Goal: Information Seeking & Learning: Learn about a topic

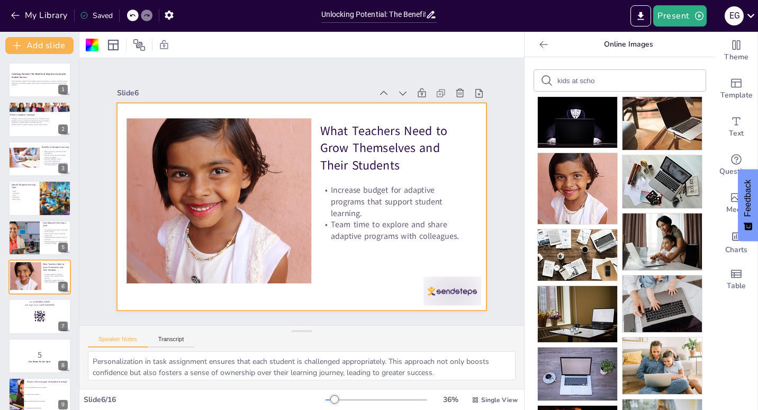
scroll to position [45, 0]
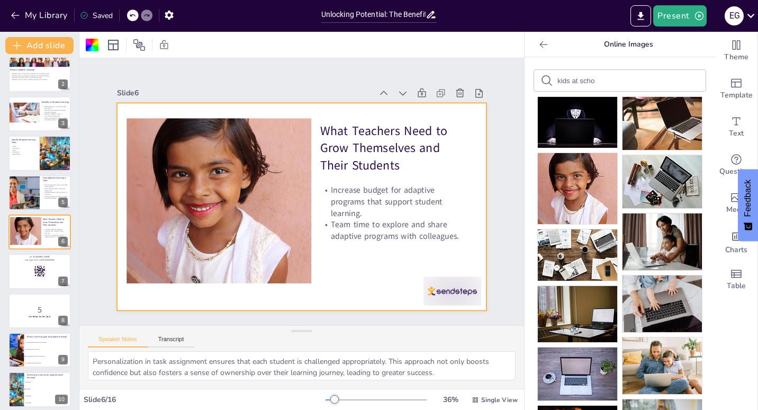
click at [538, 46] on icon at bounding box center [543, 44] width 11 height 11
checkbox input "true"
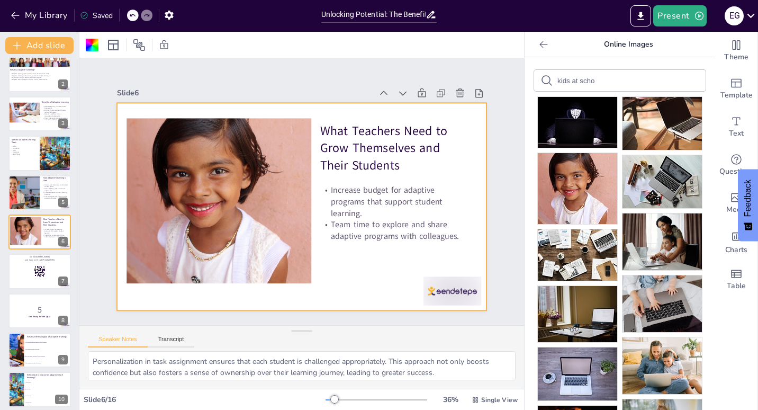
checkbox input "true"
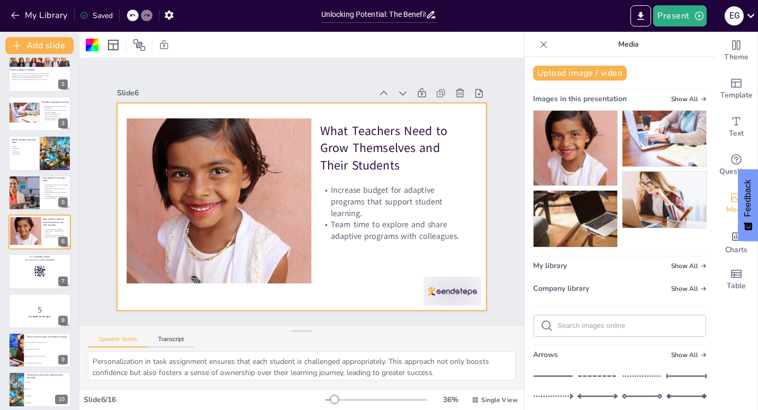
click at [540, 46] on icon at bounding box center [543, 44] width 7 height 7
checkbox input "true"
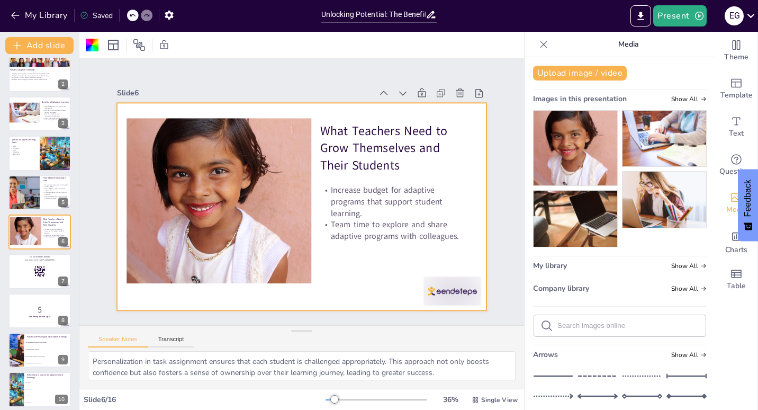
checkbox input "true"
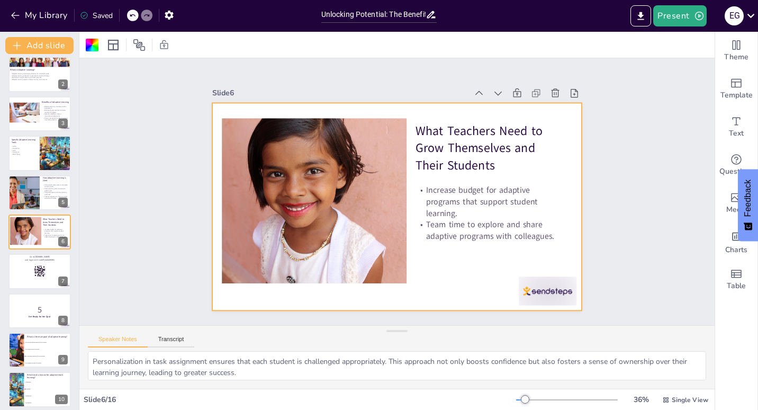
checkbox input "true"
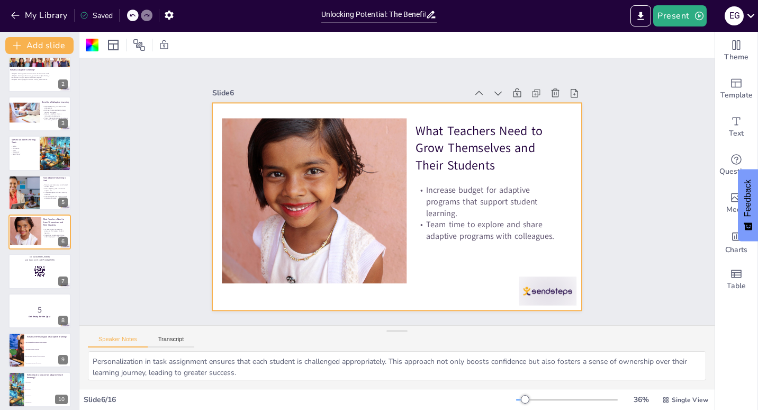
checkbox input "true"
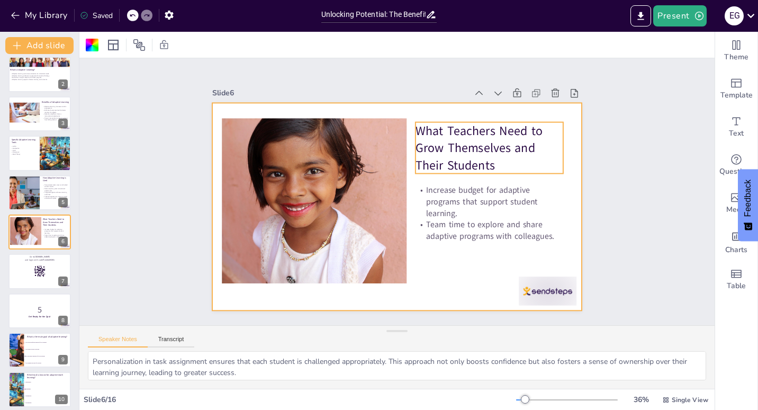
checkbox input "true"
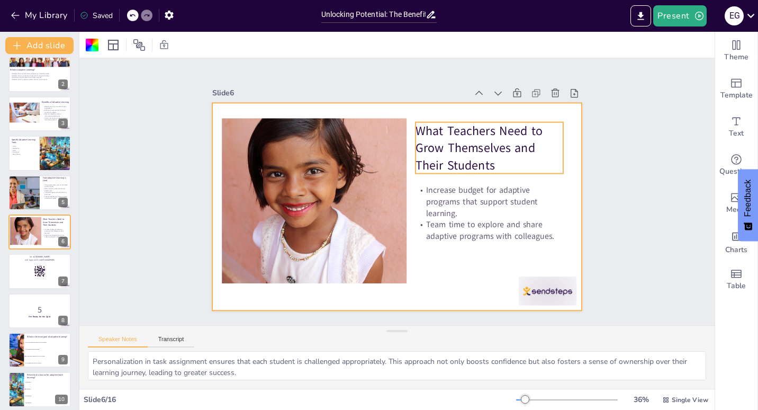
checkbox input "true"
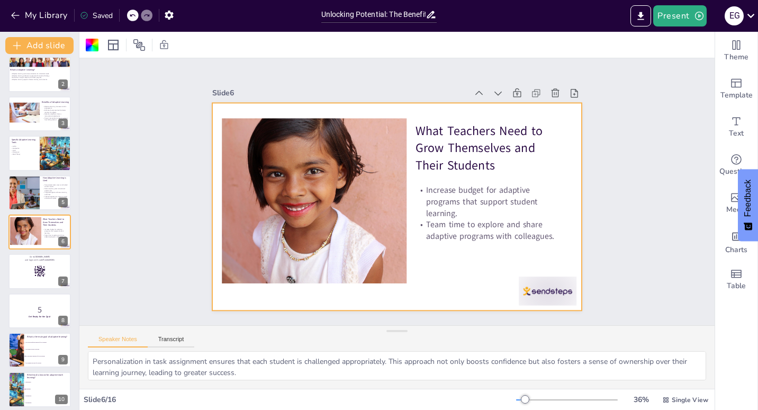
checkbox input "true"
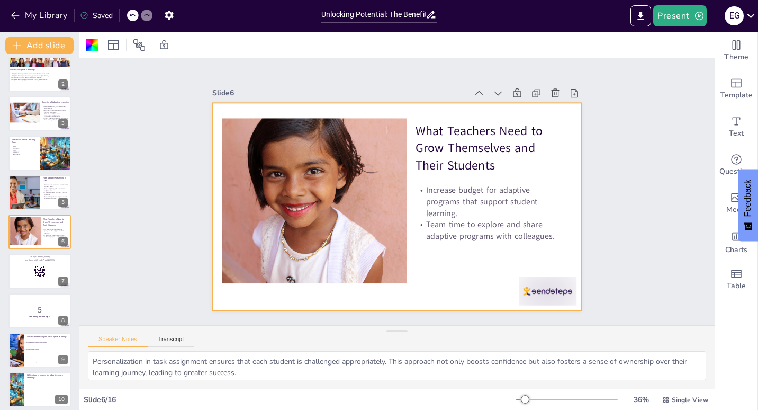
checkbox input "true"
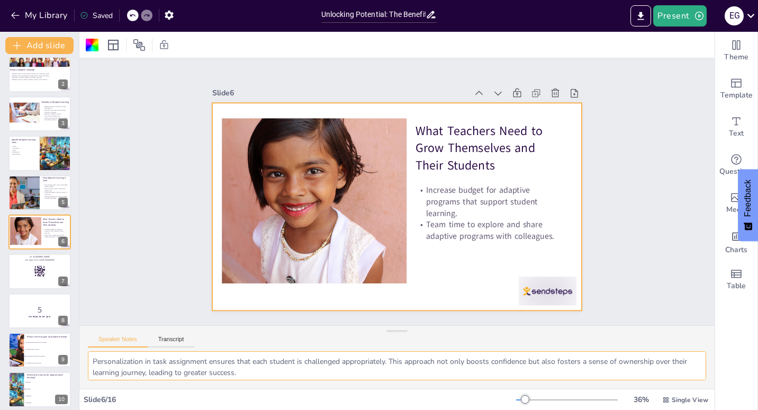
drag, startPoint x: 267, startPoint y: 375, endPoint x: 76, endPoint y: 350, distance: 192.0
click at [76, 350] on div "Document fonts Akatab Recently used Mulish Akatab Popular fonts Lato Montserrat…" at bounding box center [379, 221] width 758 height 378
checkbox input "true"
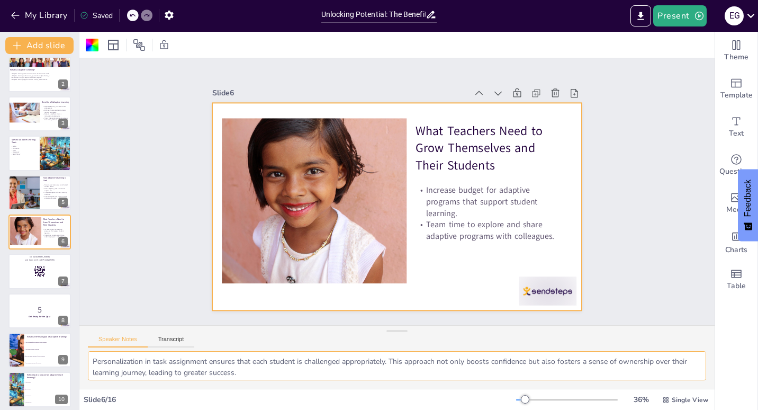
checkbox input "true"
type textarea "Data analytics play a pivotal role in education. By analyzing student performan…"
drag, startPoint x: 97, startPoint y: 364, endPoint x: 407, endPoint y: 402, distance: 312.4
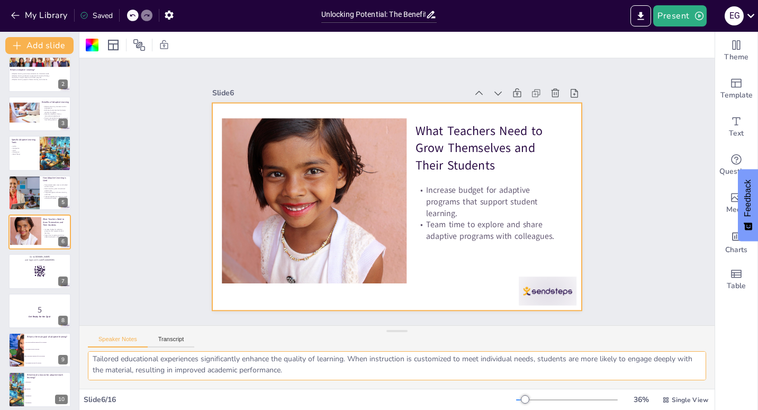
click at [407, 402] on div "Slide 1 Unlocking Potential: The Benefits of Adaptive Learning for Student Succ…" at bounding box center [396, 221] width 635 height 378
checkbox input "true"
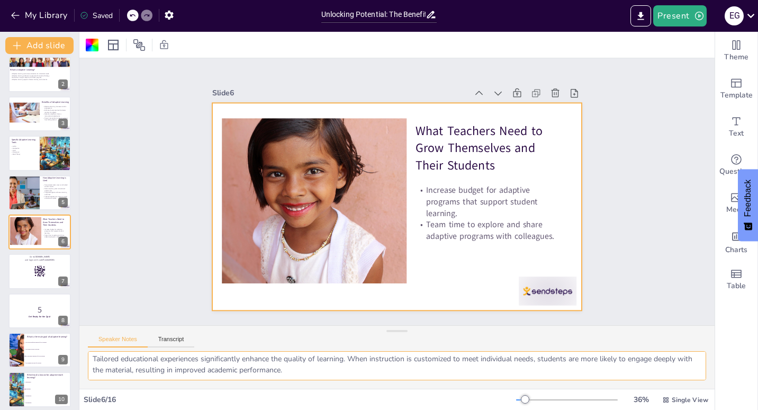
checkbox input "true"
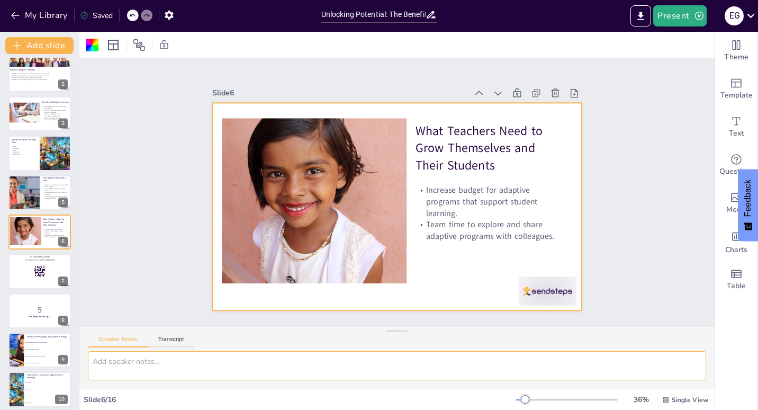
scroll to position [0, 0]
checkbox input "true"
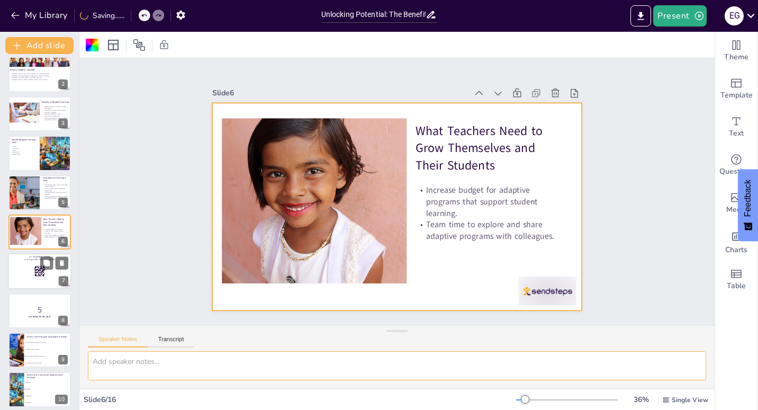
checkbox input "true"
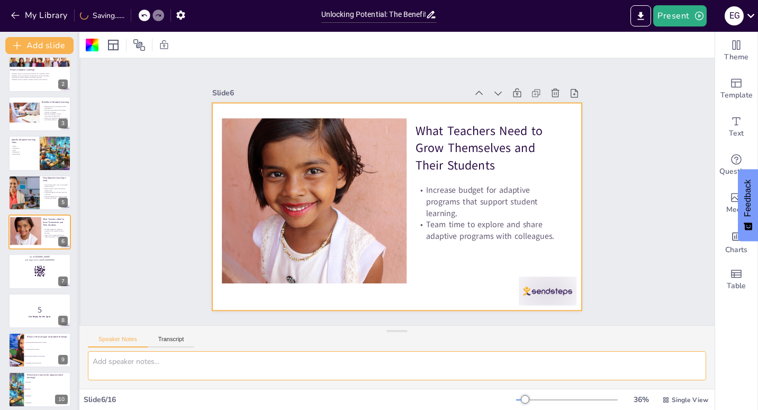
checkbox input "true"
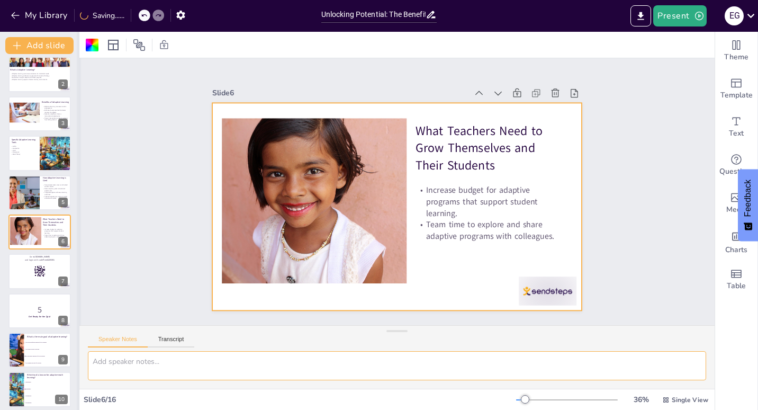
checkbox input "true"
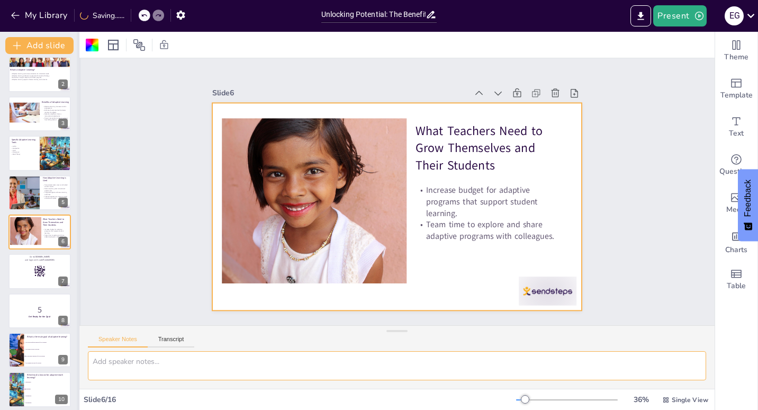
checkbox input "true"
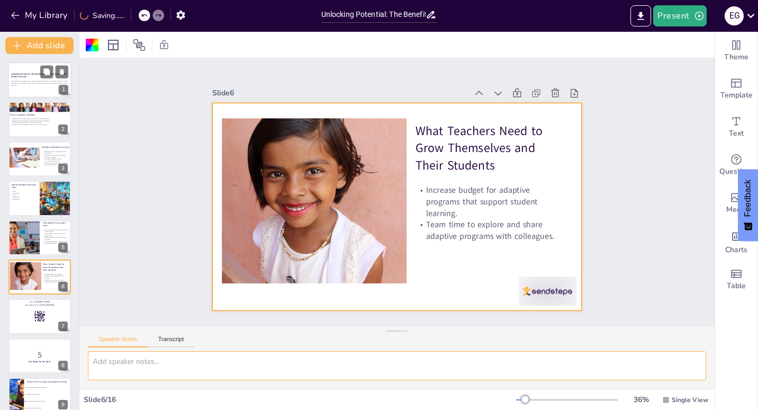
checkbox input "true"
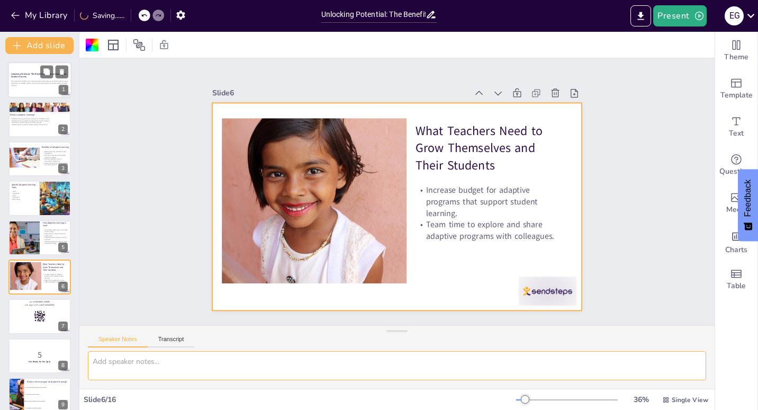
checkbox input "true"
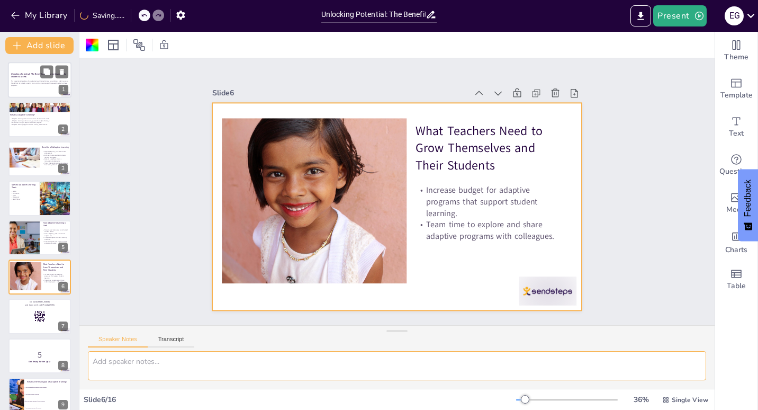
checkbox input "true"
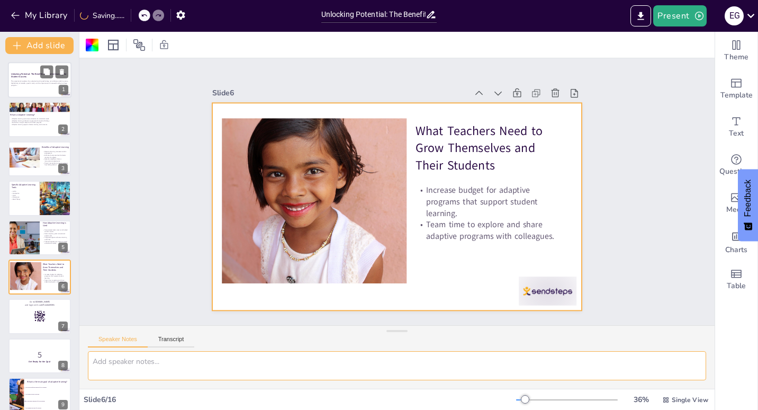
checkbox input "true"
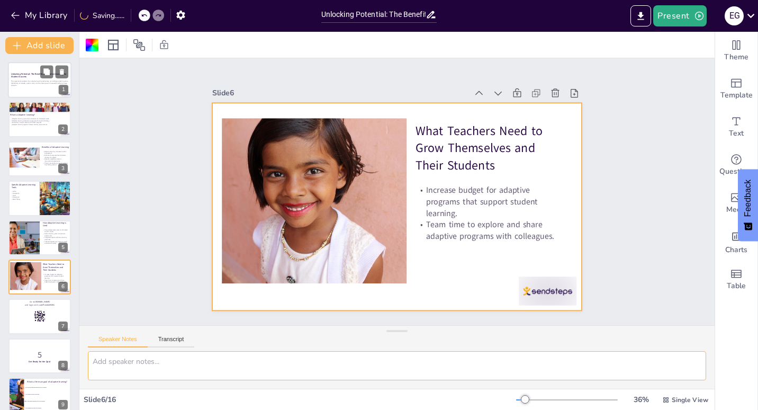
checkbox input "true"
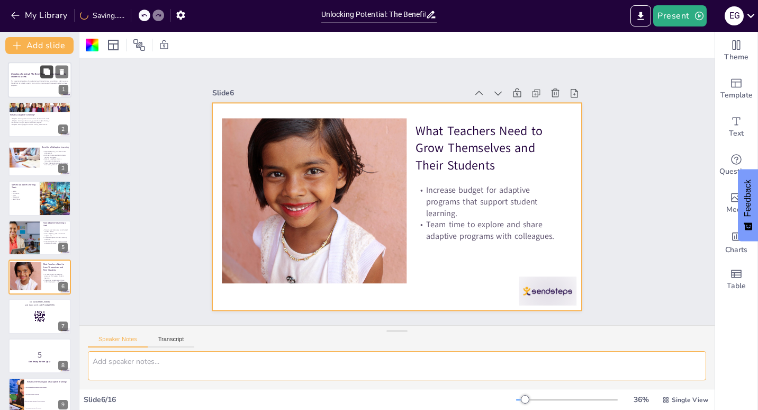
checkbox input "true"
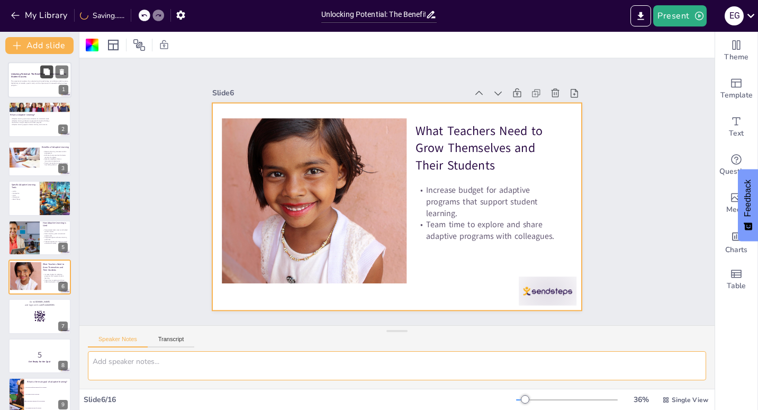
click at [47, 73] on icon at bounding box center [46, 71] width 6 height 6
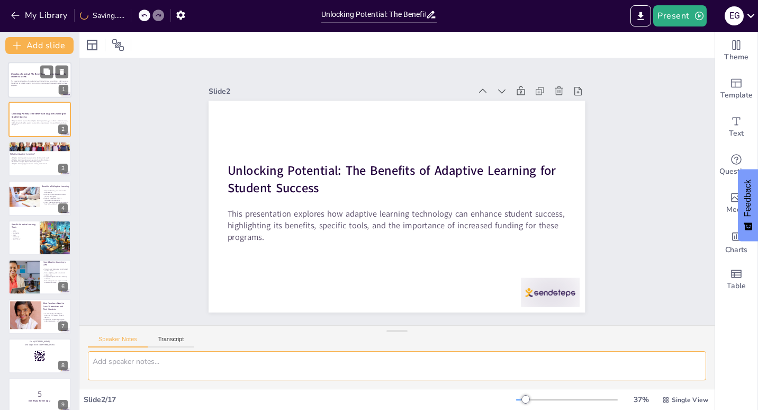
checkbox input "true"
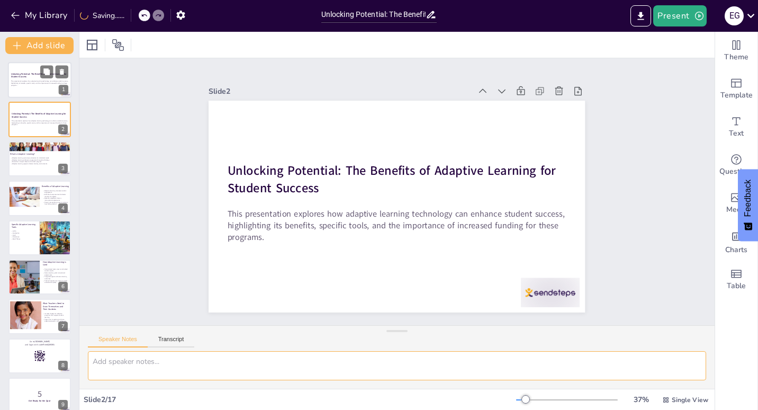
checkbox input "true"
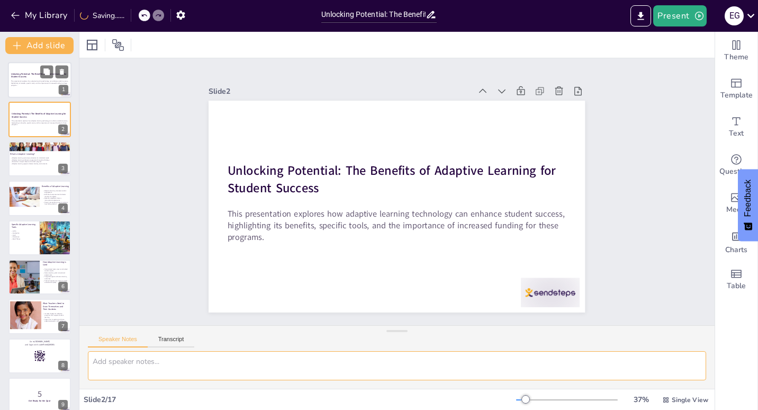
checkbox input "true"
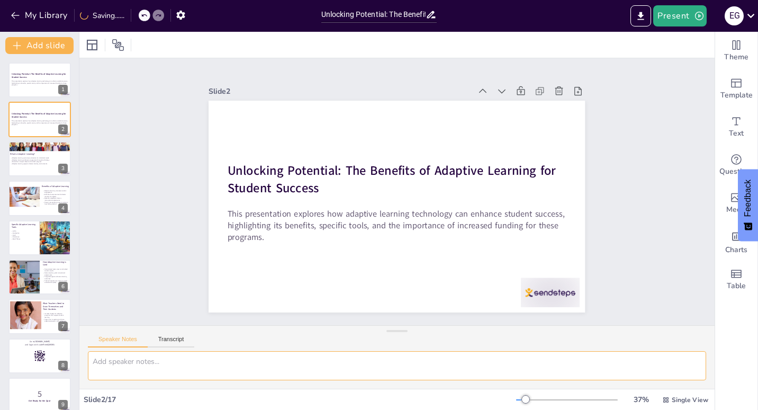
checkbox input "true"
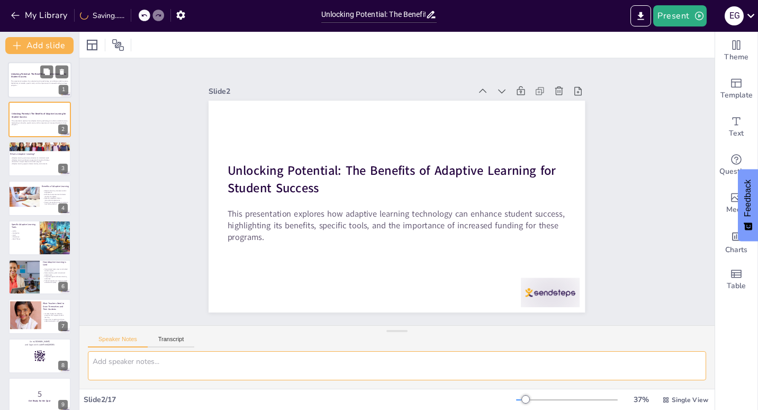
checkbox input "true"
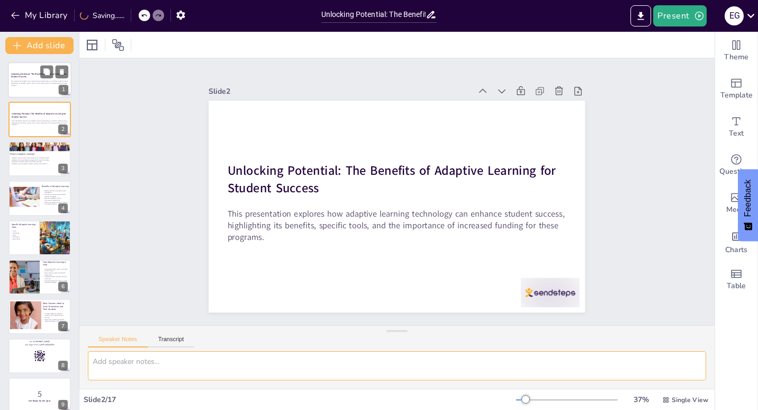
checkbox input "true"
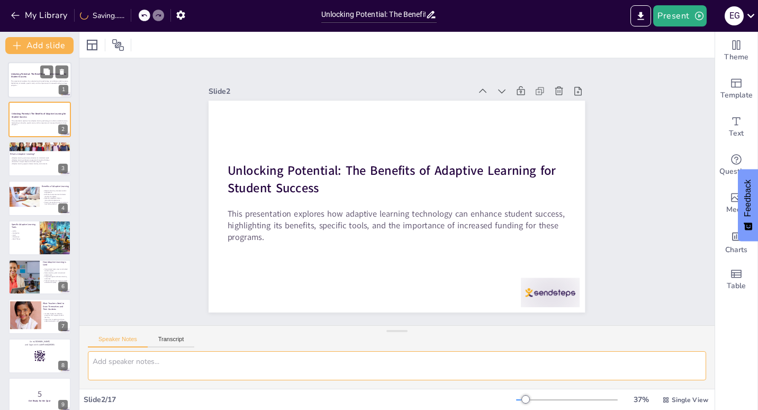
checkbox input "true"
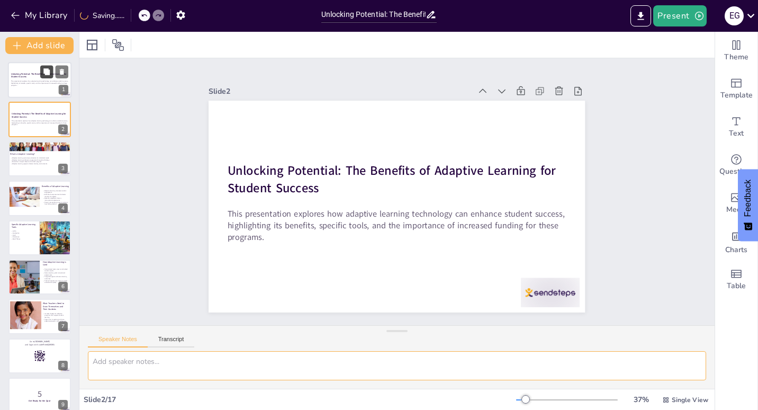
checkbox input "true"
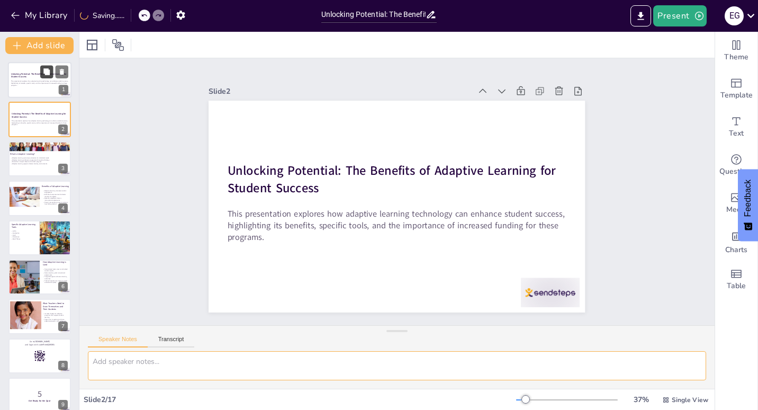
checkbox input "true"
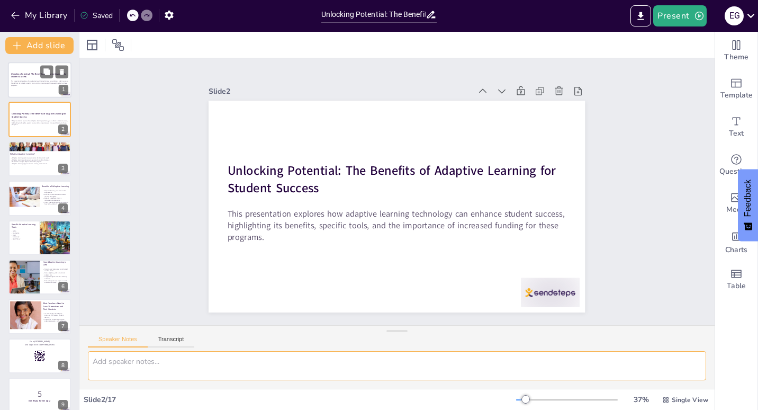
checkbox input "true"
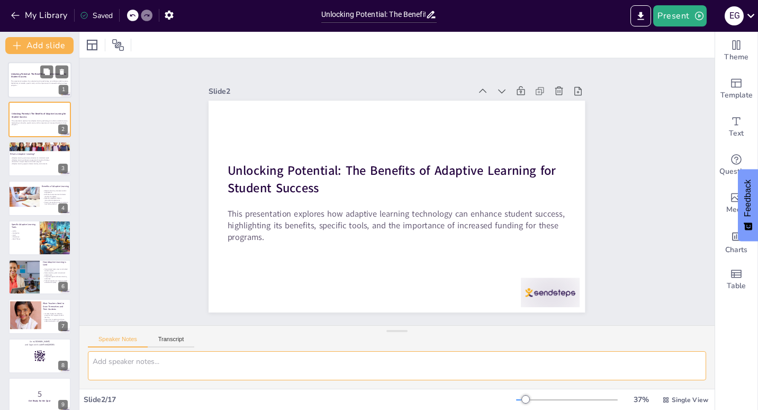
checkbox input "true"
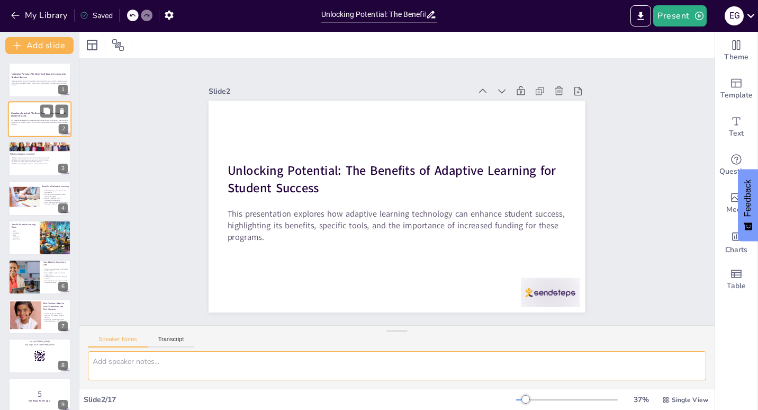
checkbox input "true"
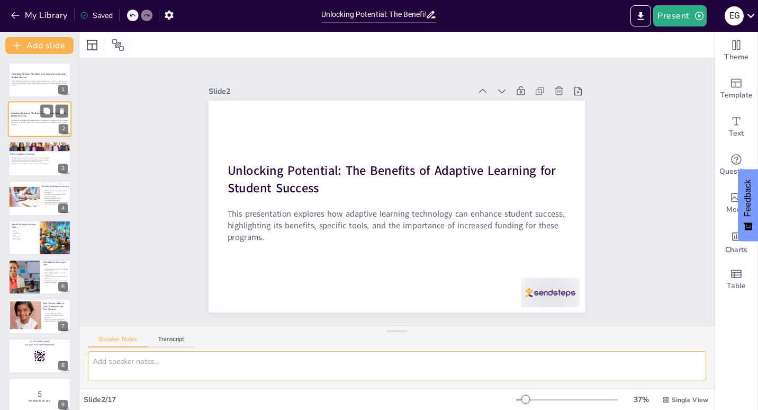
checkbox input "true"
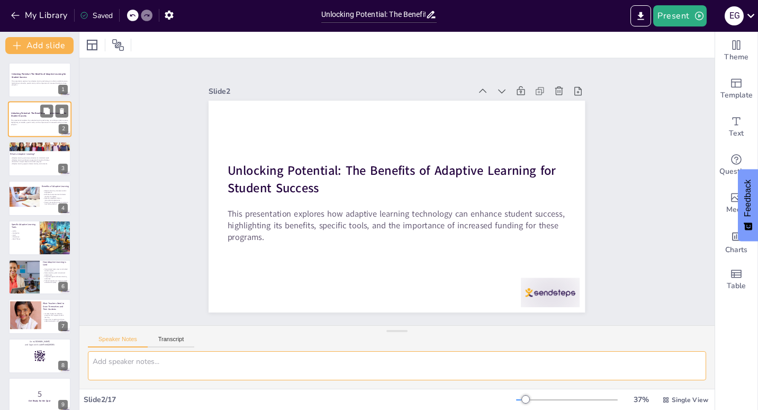
checkbox input "true"
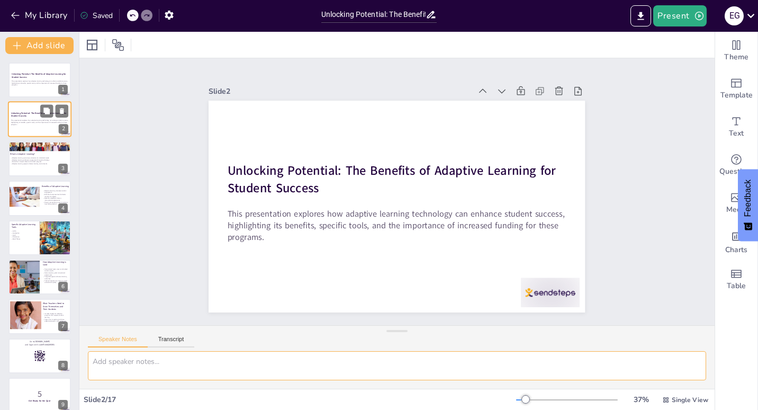
checkbox input "true"
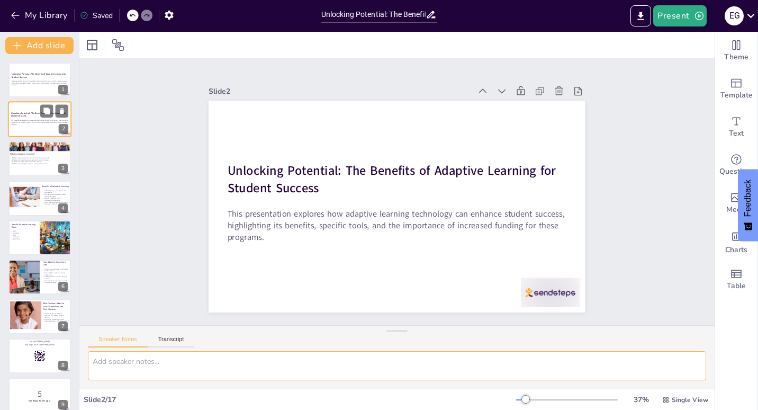
checkbox input "true"
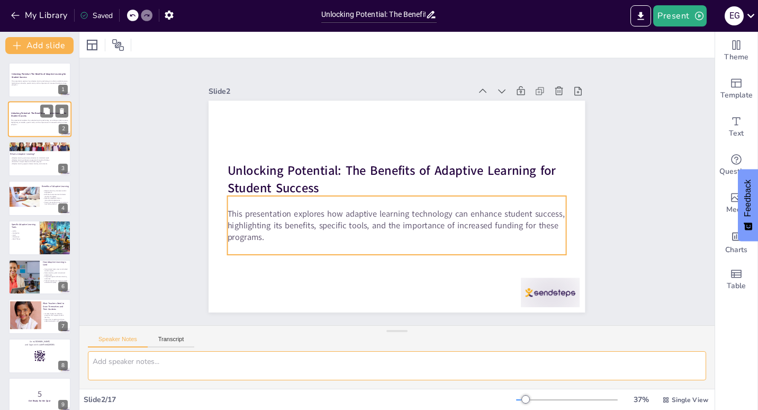
checkbox input "true"
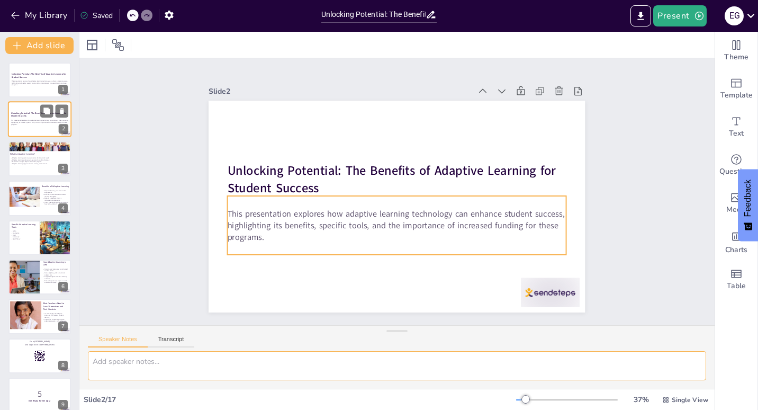
checkbox input "true"
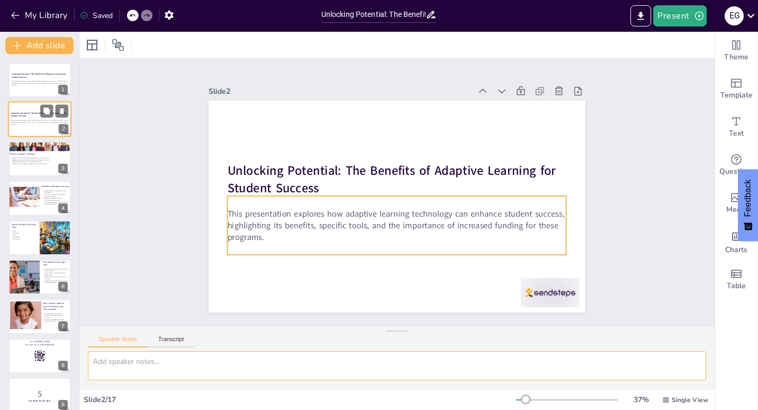
checkbox input "true"
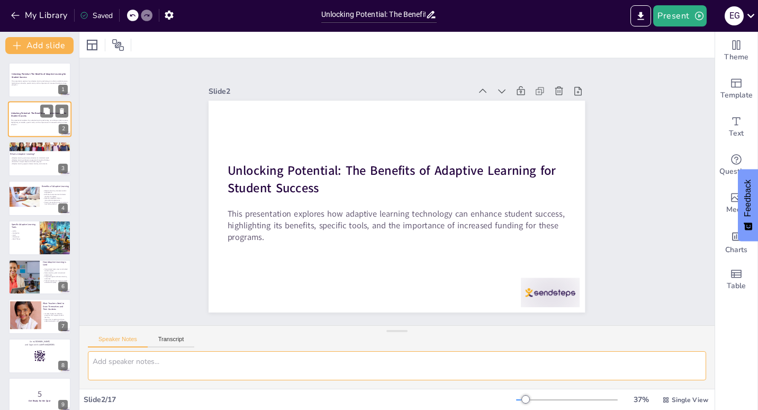
checkbox input "true"
click at [60, 109] on icon at bounding box center [62, 111] width 4 height 6
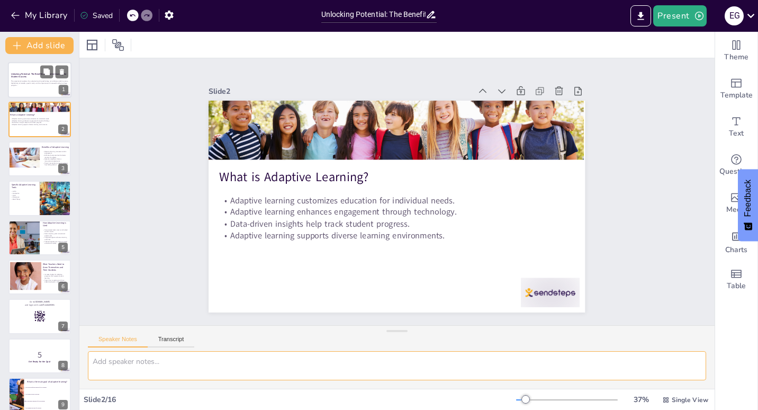
click at [21, 92] on div at bounding box center [39, 80] width 63 height 36
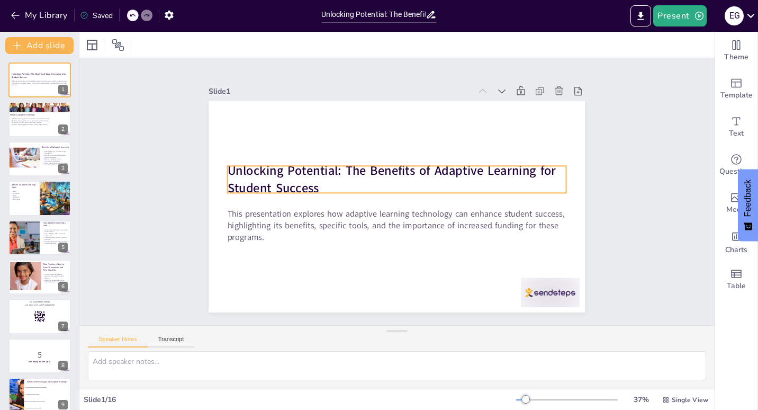
click at [421, 165] on strong "Unlocking Potential: The Benefits of Adaptive Learning for Student Success" at bounding box center [392, 179] width 329 height 34
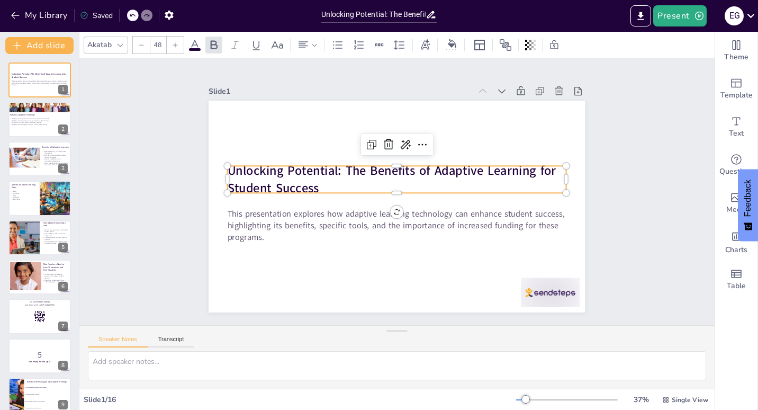
click at [425, 165] on strong "Unlocking Potential: The Benefits of Adaptive Learning for Student Success" at bounding box center [392, 179] width 329 height 34
click at [426, 166] on strong "Unlocking Potential: The Benefits of Adaptive Learning for Student Success" at bounding box center [392, 179] width 329 height 34
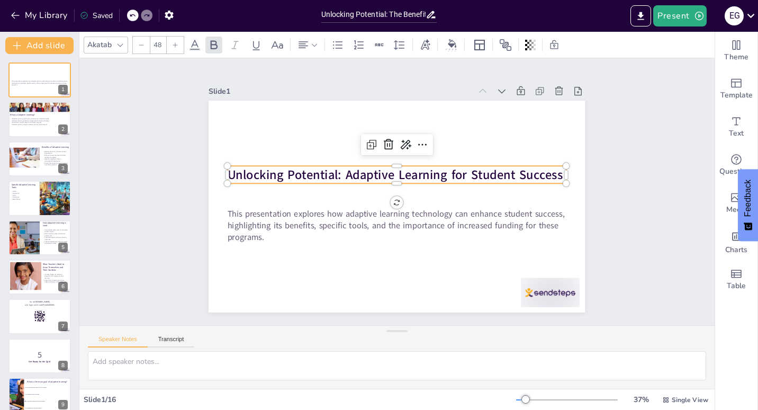
click at [598, 202] on div "Slide 1 This presentation explores how adaptive learning technology can enhance…" at bounding box center [396, 191] width 435 height 241
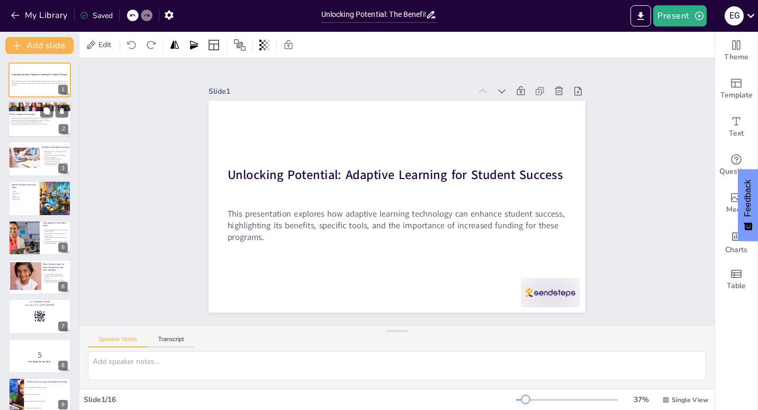
click at [26, 121] on p "Adaptive learning enhances engagement through technology." at bounding box center [38, 120] width 57 height 2
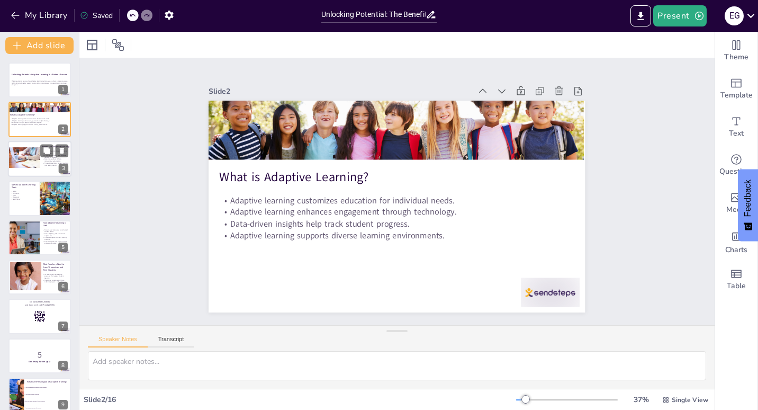
click at [20, 159] on div at bounding box center [24, 157] width 31 height 21
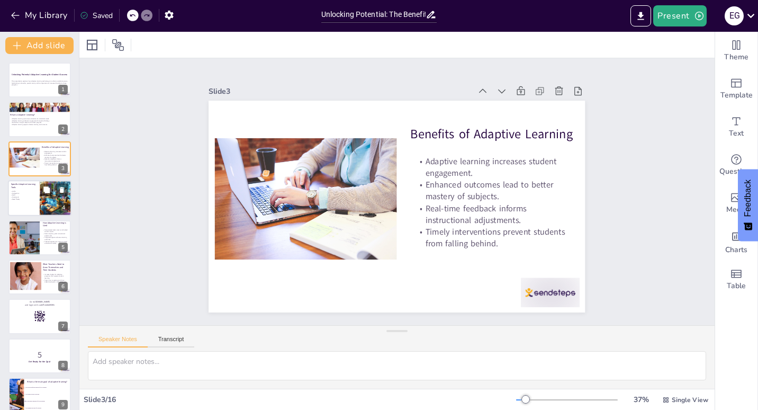
click at [16, 194] on p "Quill" at bounding box center [22, 195] width 25 height 2
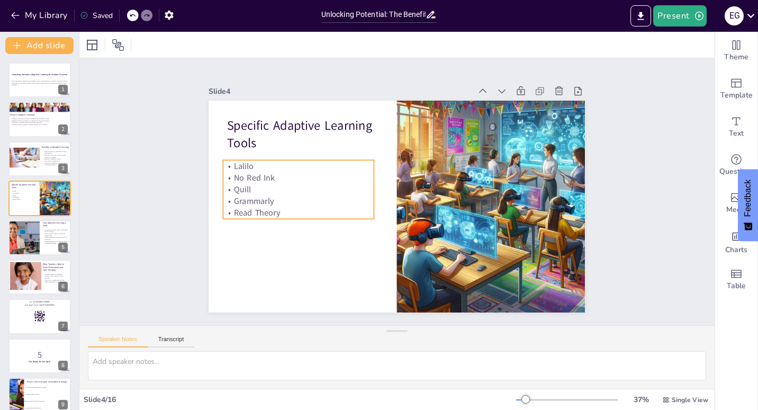
click at [246, 163] on p "Lalilo" at bounding box center [298, 166] width 150 height 12
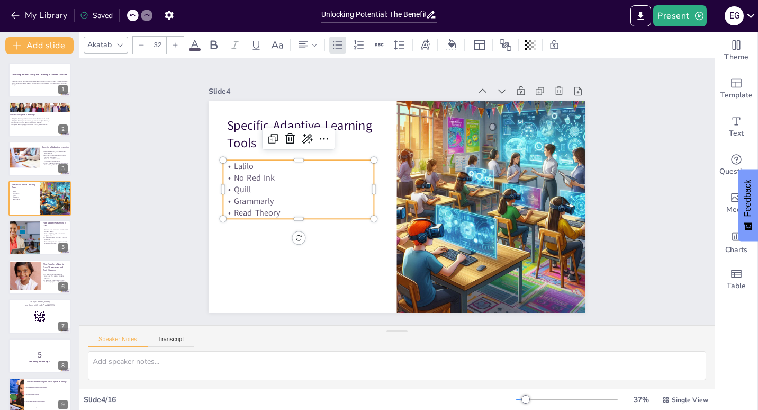
click at [246, 163] on p "Lalilo" at bounding box center [298, 166] width 150 height 12
click at [350, 195] on p "Grammarly" at bounding box center [298, 201] width 150 height 12
drag, startPoint x: 279, startPoint y: 207, endPoint x: 220, endPoint y: 165, distance: 72.7
click at [223, 165] on div "Lalilo No Red Ink Quill Grammarly Read Theory" at bounding box center [298, 189] width 150 height 59
copy div "Lalilo No Red Ink Quill Grammarly Read Theory"
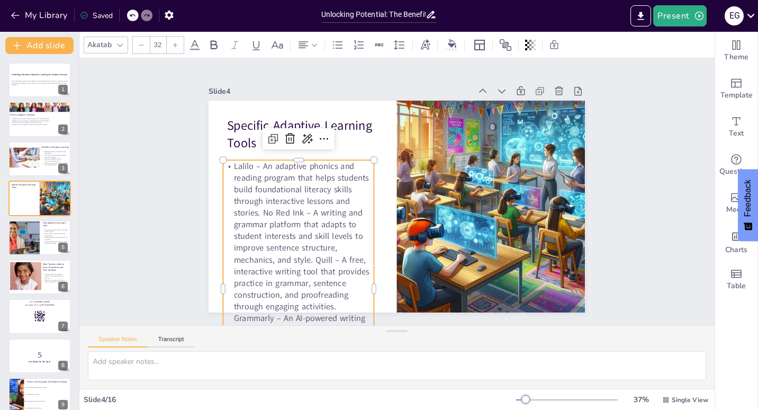
click at [324, 208] on p "Lalilo – An adaptive phonics and reading program that helps students build foun…" at bounding box center [298, 289] width 150 height 258
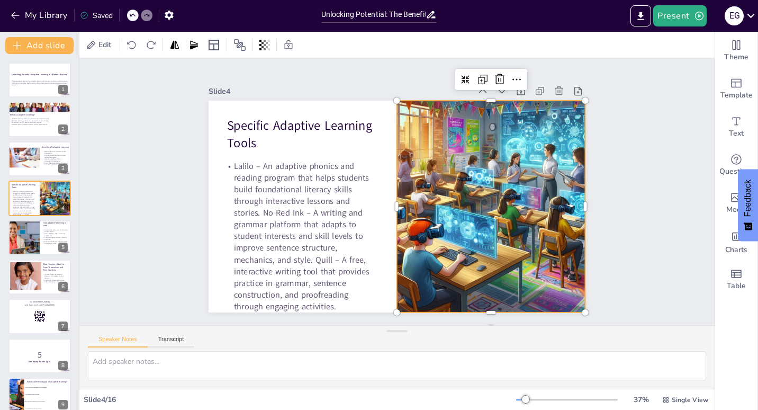
click at [437, 210] on div at bounding box center [491, 207] width 212 height 212
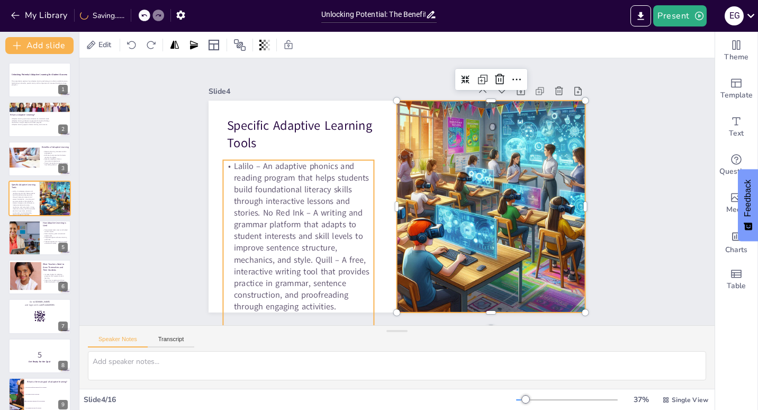
click at [329, 195] on p "Lalilo – An adaptive phonics and reading program that helps students build foun…" at bounding box center [298, 289] width 150 height 258
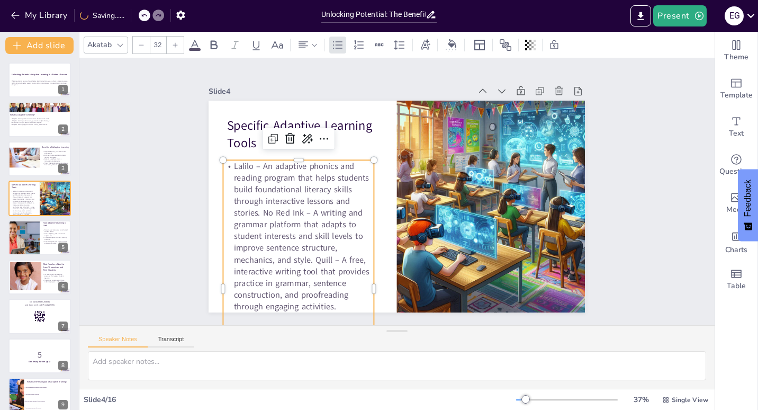
click at [301, 214] on p "Lalilo – An adaptive phonics and reading program that helps students build foun…" at bounding box center [298, 289] width 150 height 258
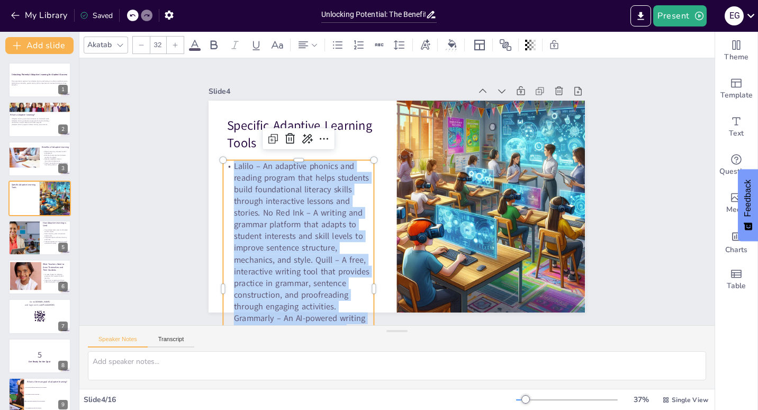
click at [301, 214] on p "Lalilo – An adaptive phonics and reading program that helps students build foun…" at bounding box center [298, 289] width 150 height 258
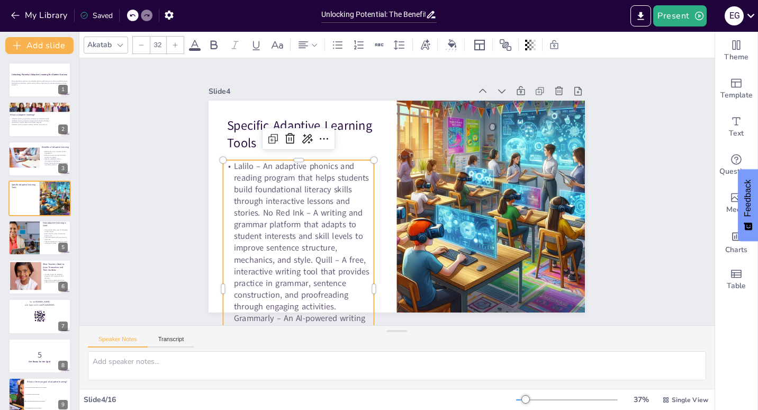
click at [157, 44] on input "32" at bounding box center [157, 45] width 15 height 17
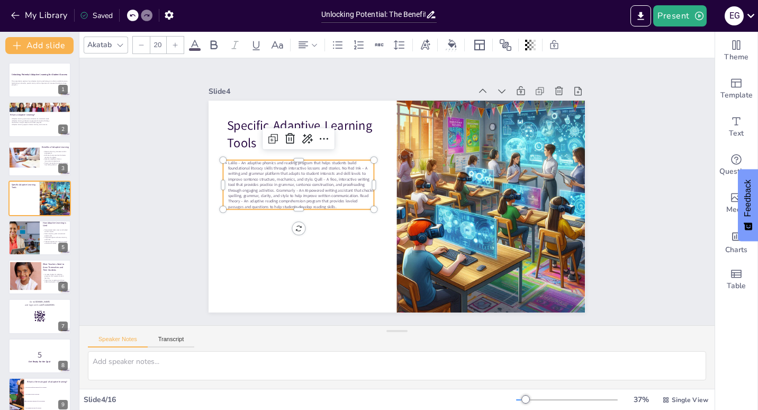
click at [155, 40] on input "20" at bounding box center [157, 45] width 15 height 17
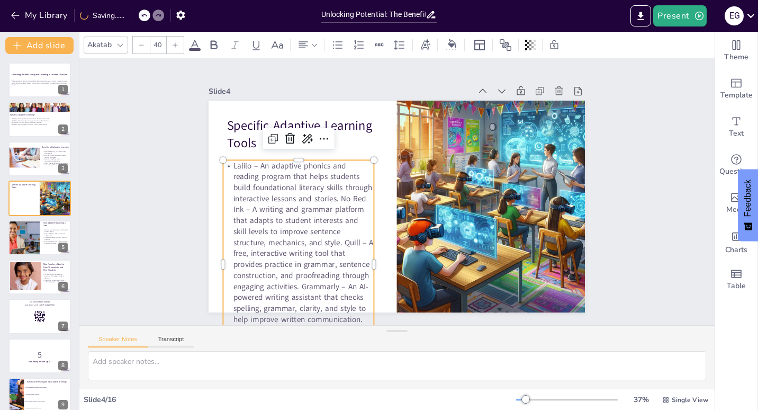
click at [163, 42] on input "40" at bounding box center [157, 45] width 15 height 17
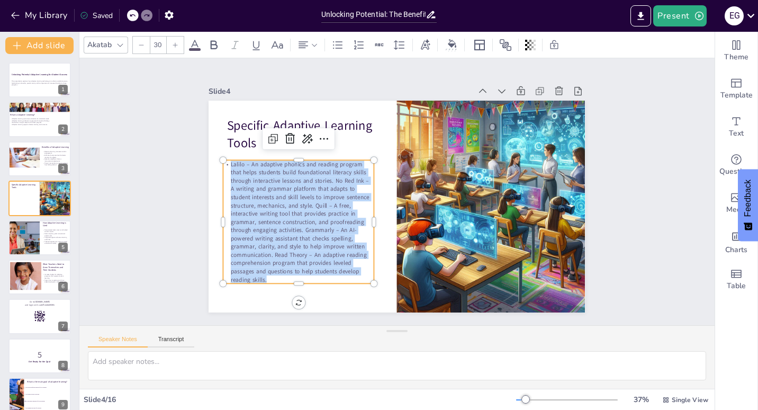
click at [342, 216] on p "Lalilo – An adaptive phonics and reading program that helps students build foun…" at bounding box center [298, 221] width 150 height 123
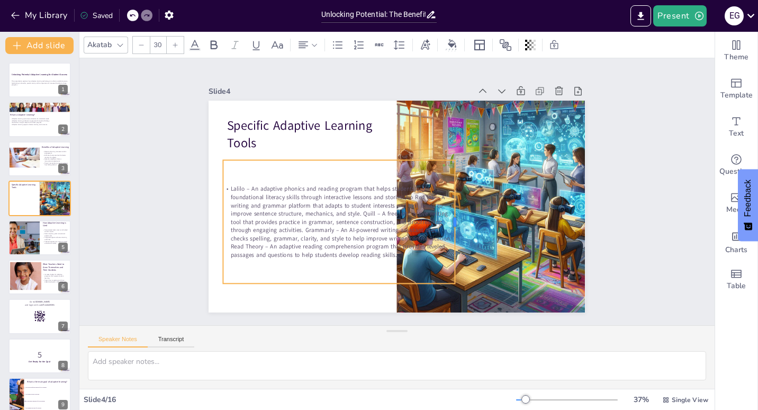
drag, startPoint x: 367, startPoint y: 218, endPoint x: 449, endPoint y: 215, distance: 82.6
click at [455, 215] on div at bounding box center [459, 221] width 8 height 123
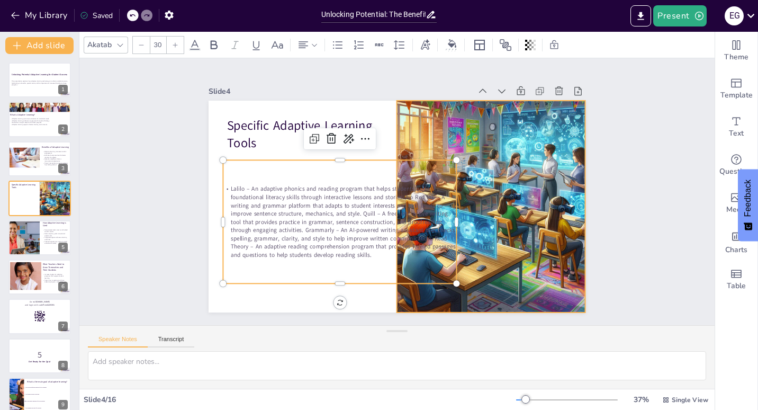
click at [497, 216] on div at bounding box center [491, 207] width 212 height 212
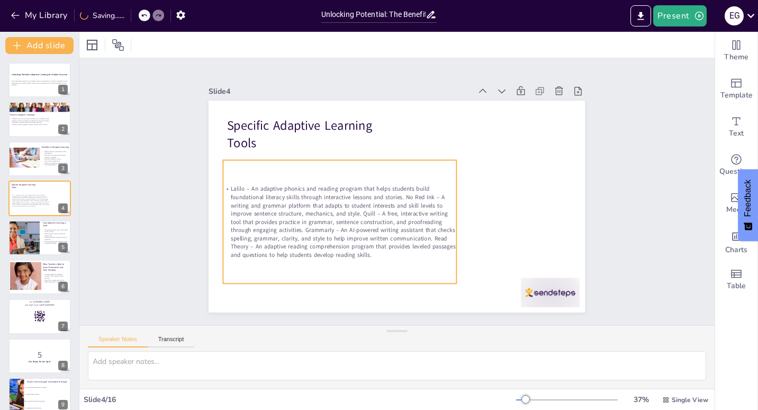
click at [301, 208] on p "Lalilo – An adaptive phonics and reading program that helps students build foun…" at bounding box center [339, 222] width 233 height 74
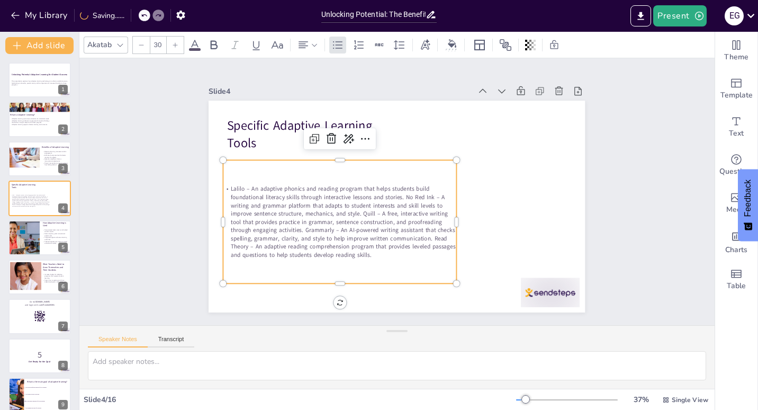
click at [301, 208] on p "Lalilo – An adaptive phonics and reading program that helps students build foun…" at bounding box center [339, 222] width 233 height 74
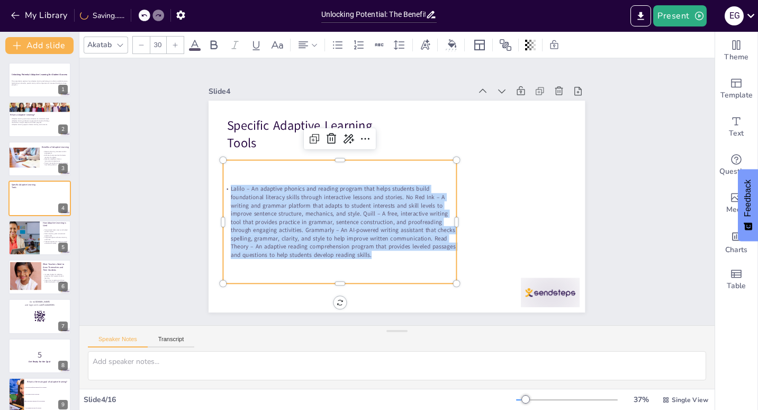
click at [301, 208] on p "Lalilo – An adaptive phonics and reading program that helps students build foun…" at bounding box center [339, 222] width 233 height 74
click at [170, 44] on div at bounding box center [175, 45] width 17 height 17
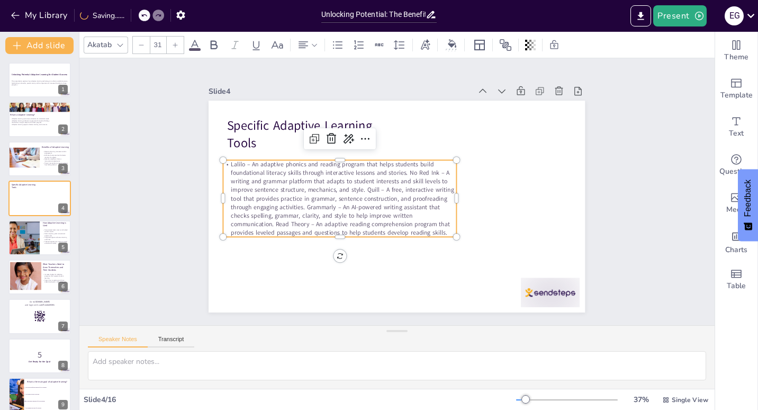
click at [170, 44] on div at bounding box center [175, 45] width 17 height 17
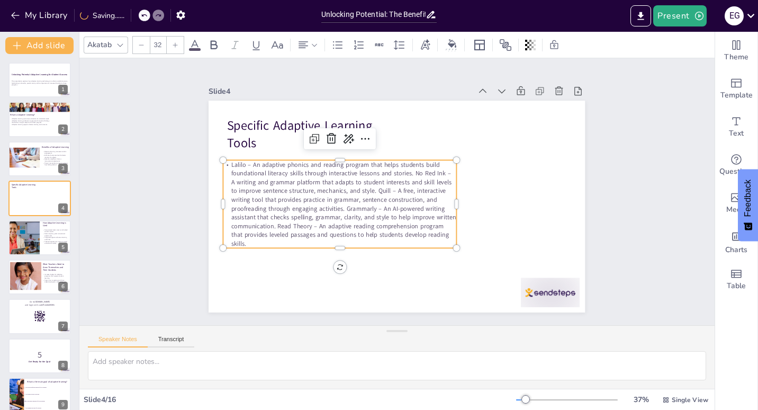
click at [170, 44] on div at bounding box center [175, 45] width 17 height 17
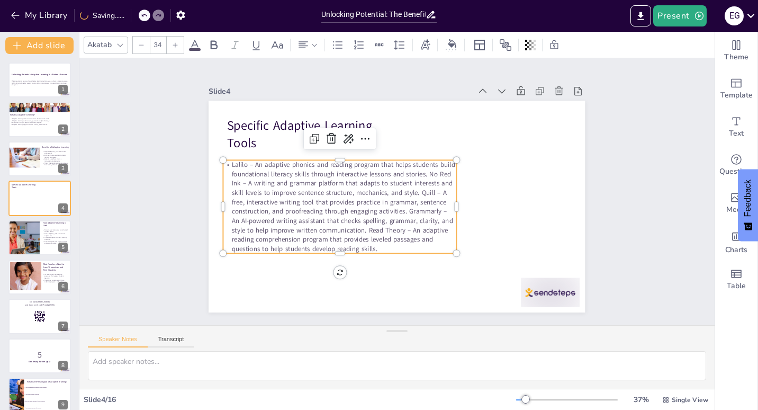
click at [170, 44] on div at bounding box center [175, 45] width 17 height 17
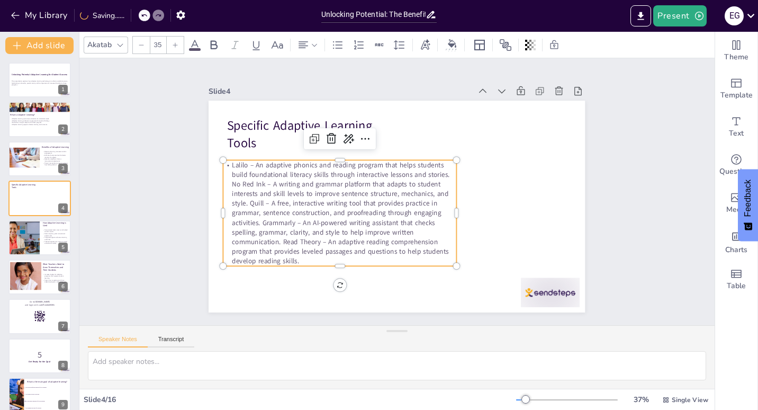
click at [170, 44] on div at bounding box center [175, 45] width 17 height 17
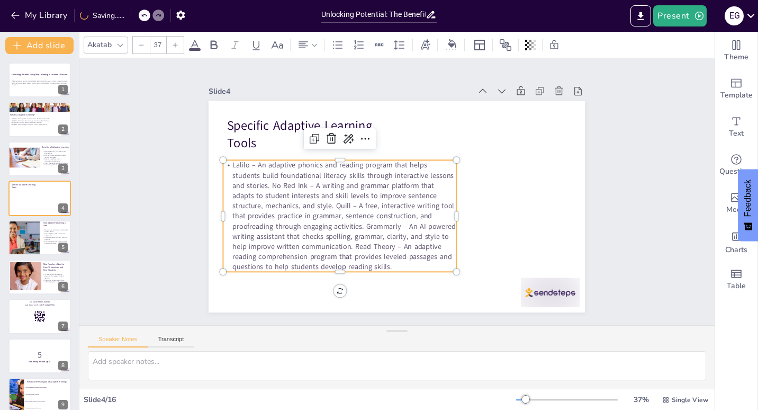
click at [170, 44] on div at bounding box center [175, 45] width 17 height 17
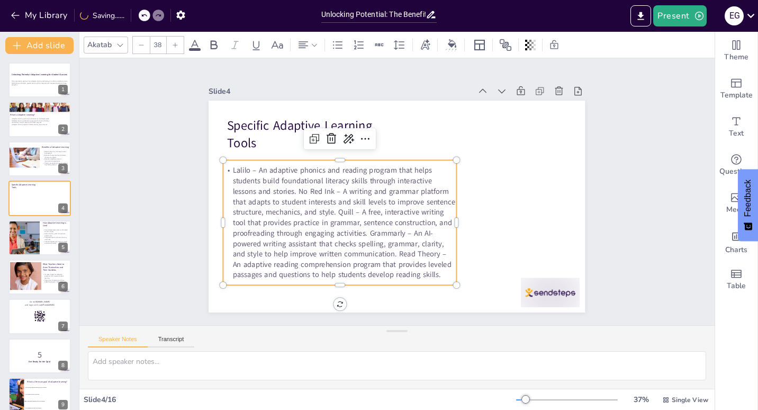
click at [291, 180] on p "Lalilo – An adaptive phonics and reading program that helps students build foun…" at bounding box center [339, 222] width 233 height 115
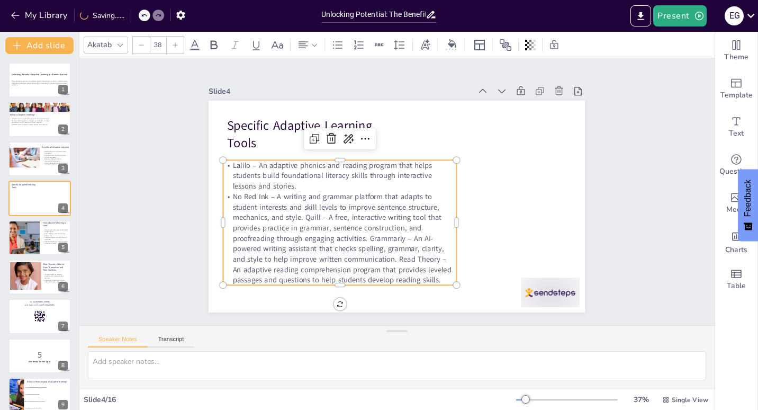
click at [297, 214] on p "No Red Ink – A writing and grammar platform that adapts to student interests an…" at bounding box center [339, 238] width 233 height 94
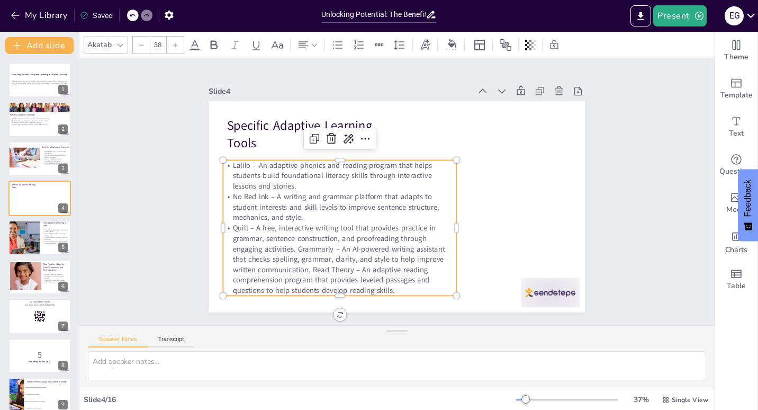
click at [292, 247] on p "Quill – A free, interactive writing tool that provides practice in grammar, sen…" at bounding box center [339, 259] width 233 height 73
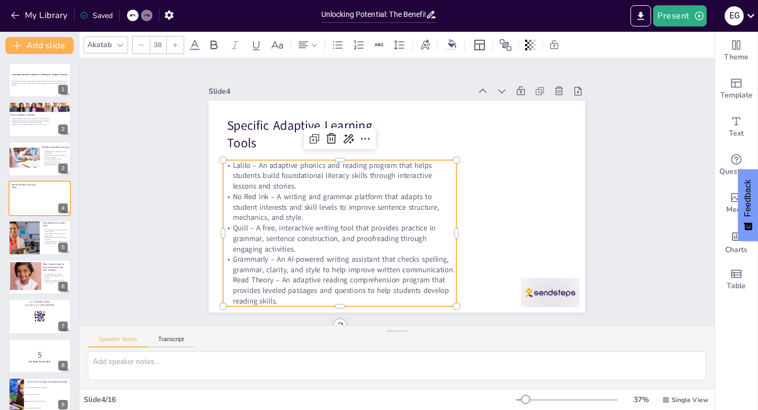
click at [226, 281] on p "Grammarly – An AI-powered writing assistant that checks spelling, grammar, clar…" at bounding box center [339, 280] width 233 height 52
click at [225, 274] on p "Grammarly – An AI-powered writing assistant that checks spelling, grammar, clar…" at bounding box center [339, 280] width 233 height 52
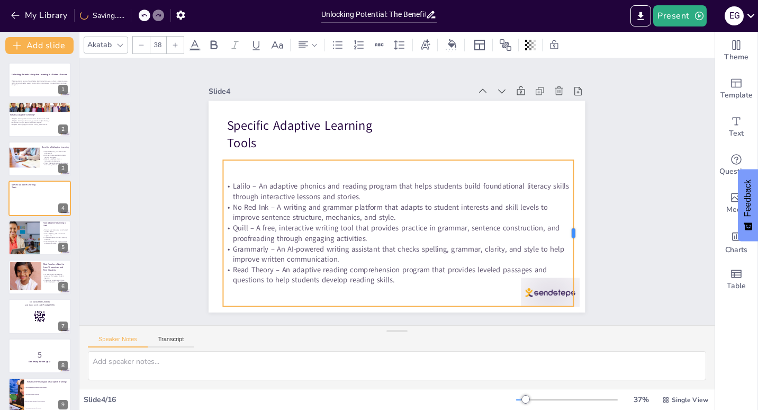
drag, startPoint x: 449, startPoint y: 230, endPoint x: 564, endPoint y: 245, distance: 115.8
click at [573, 245] on div at bounding box center [577, 233] width 8 height 146
click at [401, 47] on icon at bounding box center [399, 45] width 13 height 13
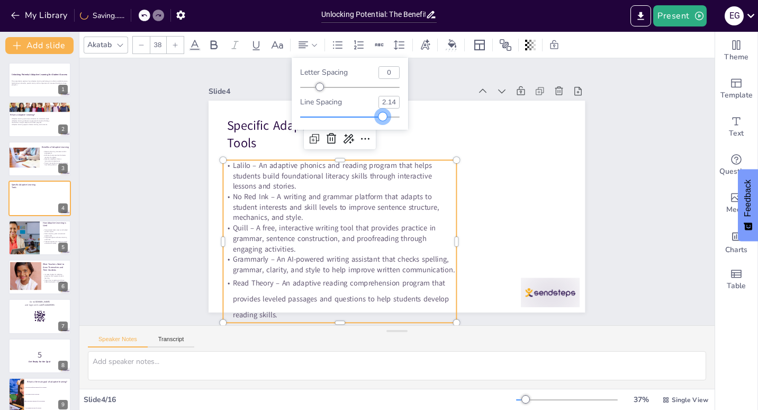
drag, startPoint x: 346, startPoint y: 115, endPoint x: 381, endPoint y: 106, distance: 36.4
click at [381, 106] on div "Line spacing 2.14" at bounding box center [349, 108] width 99 height 25
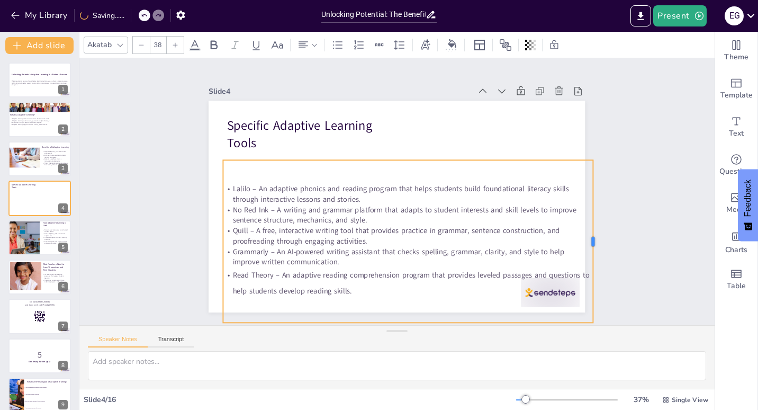
drag, startPoint x: 448, startPoint y: 237, endPoint x: 585, endPoint y: 241, distance: 136.6
click at [593, 241] on div at bounding box center [597, 241] width 8 height 162
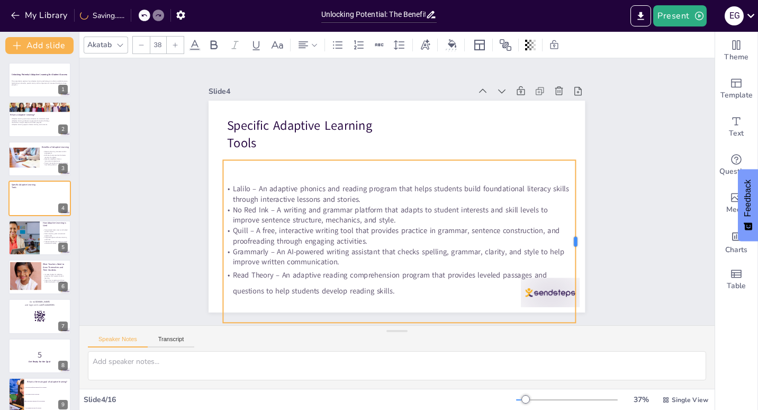
drag, startPoint x: 586, startPoint y: 237, endPoint x: 567, endPoint y: 238, distance: 19.1
click at [575, 238] on div at bounding box center [579, 241] width 8 height 162
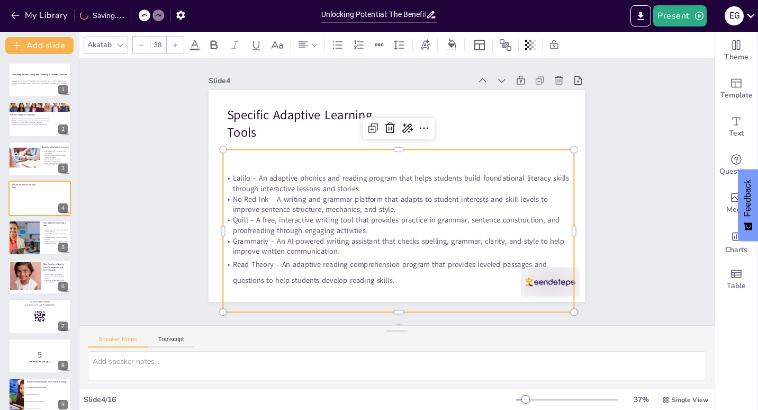
scroll to position [12, 0]
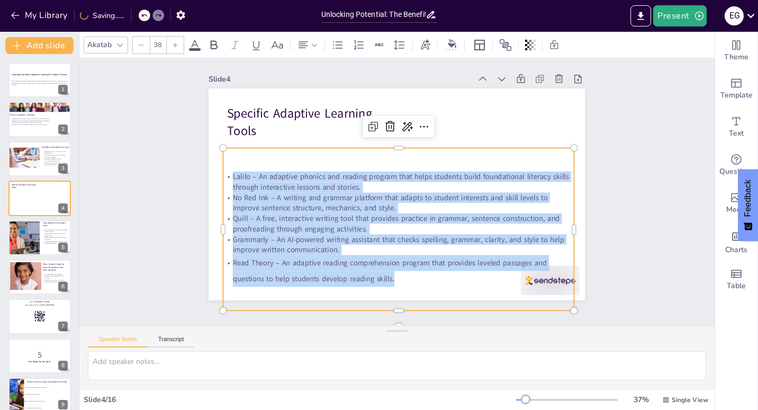
drag, startPoint x: 393, startPoint y: 275, endPoint x: 215, endPoint y: 163, distance: 209.9
click at [215, 163] on div "Specific Adaptive Learning Tools Lalilo – An adaptive phonics and reading progr…" at bounding box center [396, 194] width 376 height 212
click at [395, 48] on icon at bounding box center [399, 45] width 13 height 13
click at [343, 44] on icon at bounding box center [337, 45] width 13 height 13
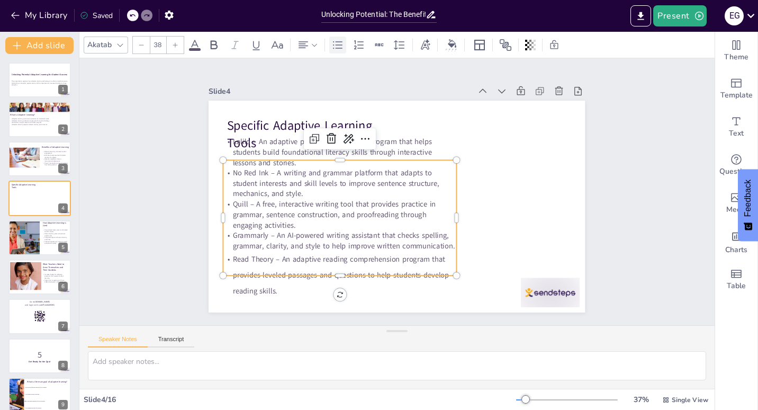
scroll to position [0, 0]
click at [343, 44] on icon at bounding box center [337, 45] width 13 height 13
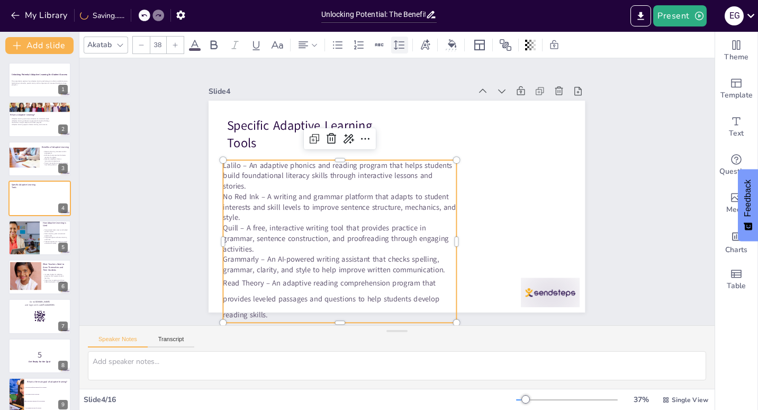
click at [397, 47] on icon at bounding box center [399, 45] width 13 height 13
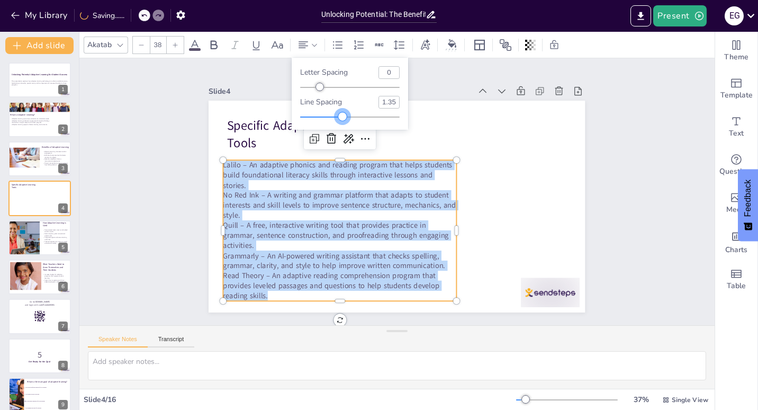
click at [342, 115] on div at bounding box center [342, 116] width 8 height 8
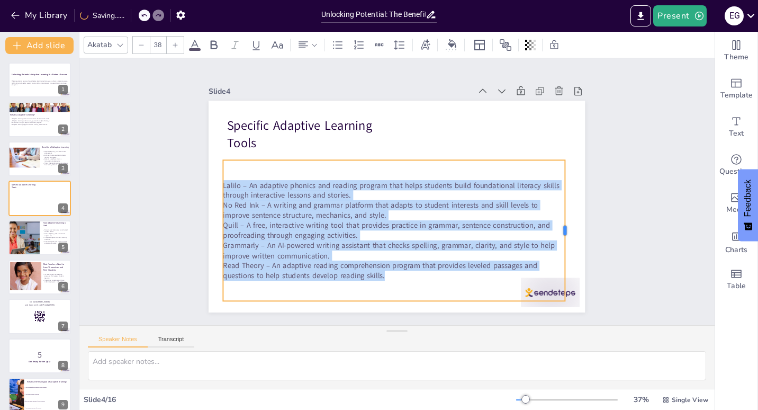
drag, startPoint x: 449, startPoint y: 224, endPoint x: 557, endPoint y: 236, distance: 109.2
click at [565, 236] on div at bounding box center [569, 230] width 8 height 141
click at [460, 205] on p "No Red Ink – A writing and grammar platform that adapts to student interests an…" at bounding box center [393, 210] width 341 height 20
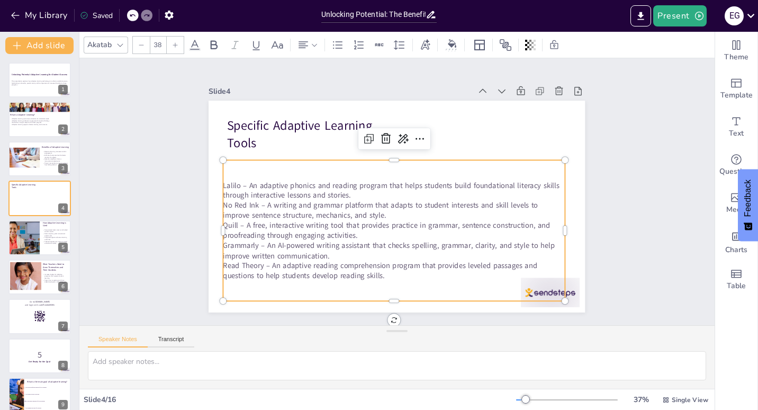
click at [350, 192] on p "Lalilo – An adaptive phonics and reading program that helps students build foun…" at bounding box center [393, 190] width 341 height 20
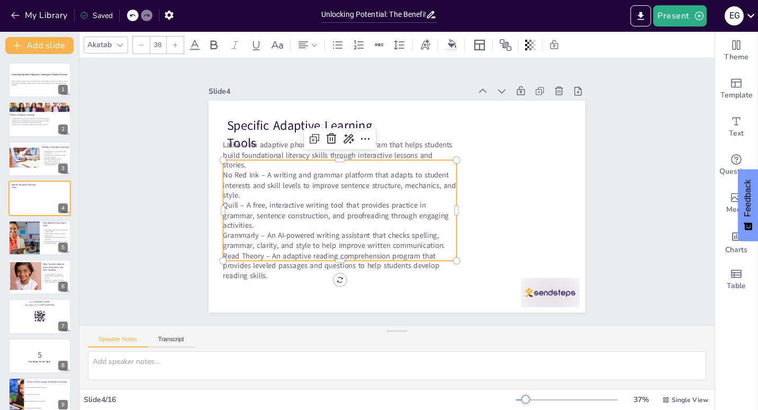
click at [448, 211] on p "Quill – A free, interactive writing tool that provides practice in grammar, sen…" at bounding box center [339, 215] width 233 height 30
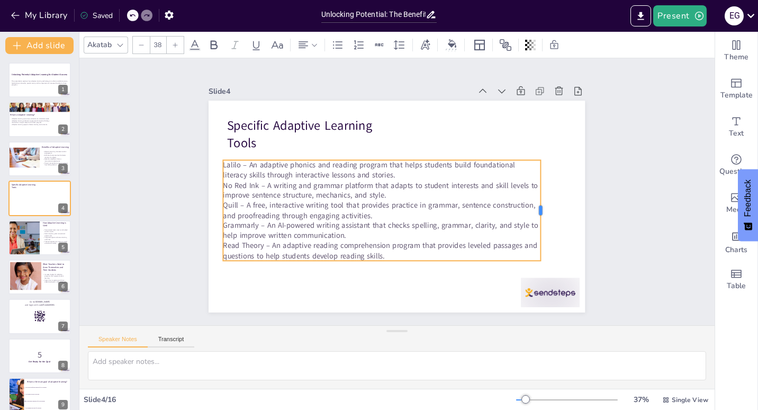
drag, startPoint x: 450, startPoint y: 205, endPoint x: 535, endPoint y: 201, distance: 85.8
click at [540, 201] on div at bounding box center [544, 210] width 8 height 101
click at [407, 172] on p "Lalilo – An adaptive phonics and reading program that helps students build foun…" at bounding box center [382, 170] width 319 height 20
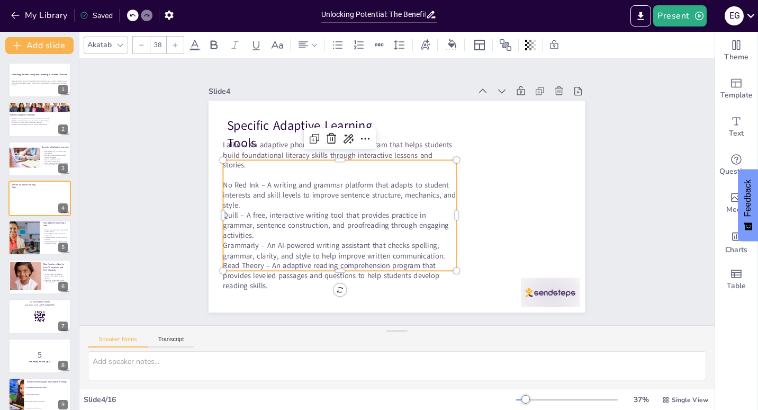
click at [379, 200] on p "No Red Ink – A writing and grammar platform that adapts to student interests an…" at bounding box center [339, 195] width 233 height 30
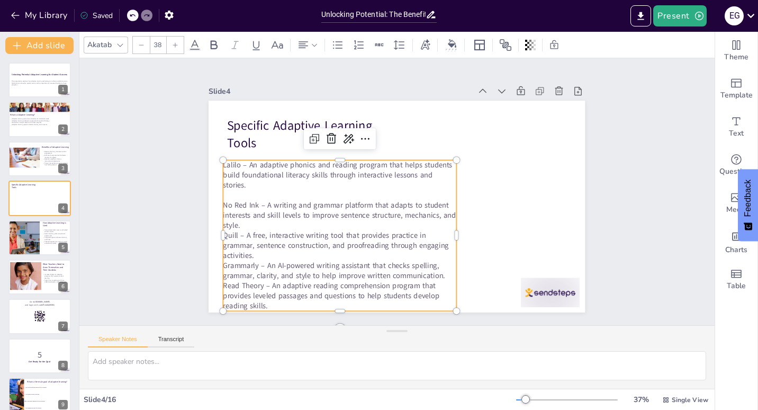
click at [344, 222] on p "No Red Ink – A writing and grammar platform that adapts to student interests an…" at bounding box center [339, 215] width 233 height 30
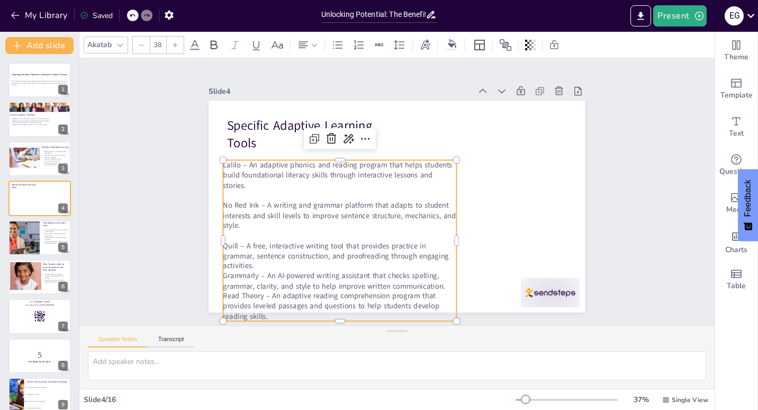
click at [321, 261] on p "Quill – A free, interactive writing tool that provides practice in grammar, sen…" at bounding box center [339, 255] width 233 height 30
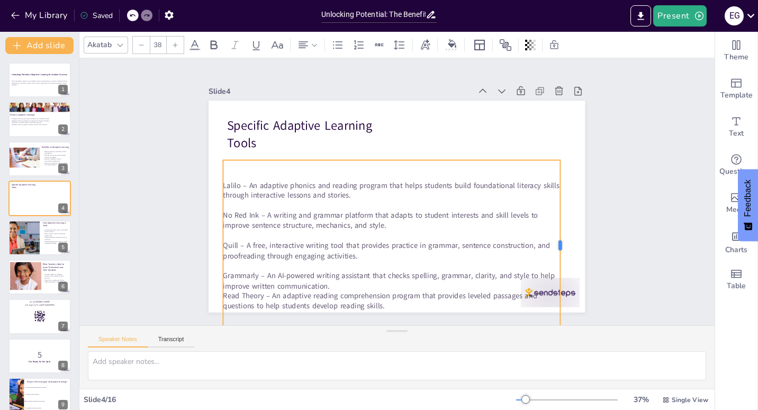
drag, startPoint x: 449, startPoint y: 240, endPoint x: 553, endPoint y: 234, distance: 103.9
click at [560, 234] on div at bounding box center [564, 245] width 8 height 171
click at [379, 281] on p "Grammarly – An AI-powered writing assistant that checks spelling, grammar, clar…" at bounding box center [391, 280] width 337 height 20
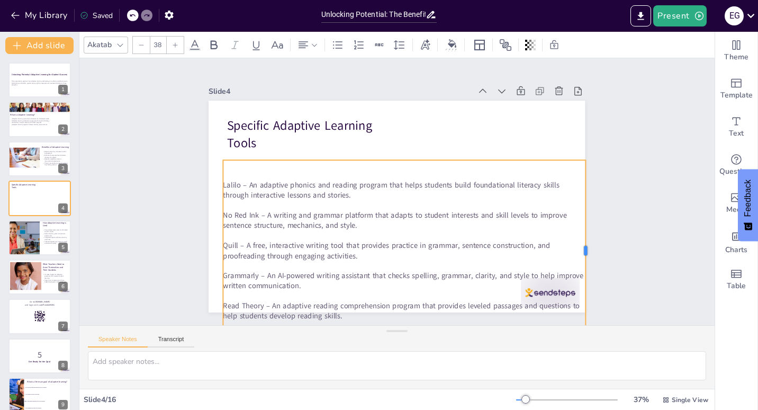
drag, startPoint x: 450, startPoint y: 246, endPoint x: 579, endPoint y: 248, distance: 129.1
click at [585, 248] on div at bounding box center [589, 250] width 8 height 181
click at [419, 168] on div "Lalilo – An adaptive phonics and reading program that helps students build foun…" at bounding box center [404, 250] width 362 height 181
click at [419, 169] on div "Lalilo – An adaptive phonics and reading program that helps students build foun…" at bounding box center [404, 250] width 362 height 181
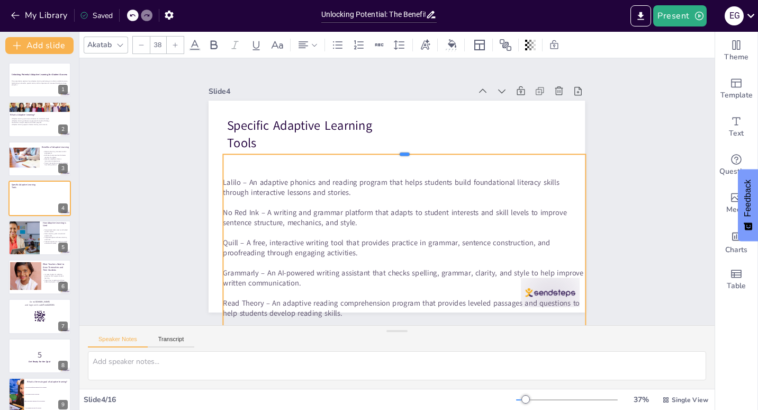
drag, startPoint x: 396, startPoint y: 156, endPoint x: 397, endPoint y: 150, distance: 5.8
click at [397, 150] on div at bounding box center [404, 150] width 362 height 8
click at [415, 272] on p "Grammarly – An AI-powered writing assistant that checks spelling, grammar, clar…" at bounding box center [404, 278] width 362 height 20
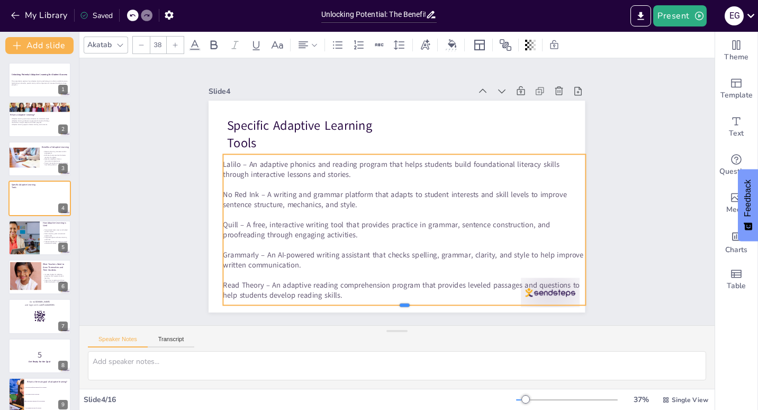
drag, startPoint x: 397, startPoint y: 292, endPoint x: 386, endPoint y: 256, distance: 37.7
click at [386, 256] on div "Specific Adaptive Learning Tools Lalilo – An adaptive phonics and reading progr…" at bounding box center [396, 207] width 376 height 212
drag, startPoint x: 579, startPoint y: 226, endPoint x: 566, endPoint y: 224, distance: 12.9
click at [573, 224] on div at bounding box center [577, 229] width 8 height 151
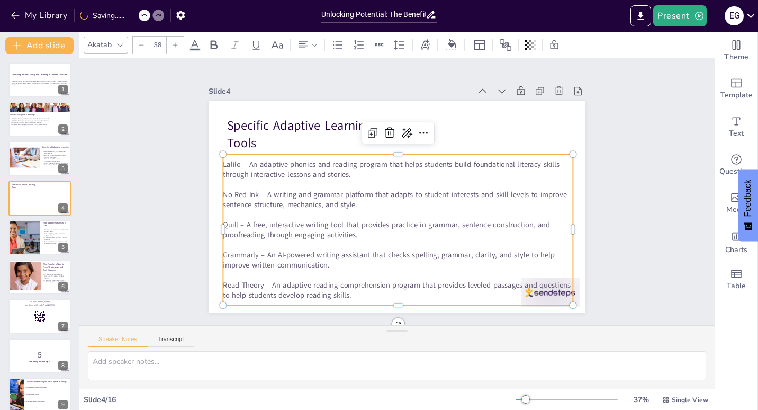
click at [644, 227] on div "Slide 1 Unlocking Potential: Adaptive Learning for Student Success This present…" at bounding box center [396, 191] width 635 height 267
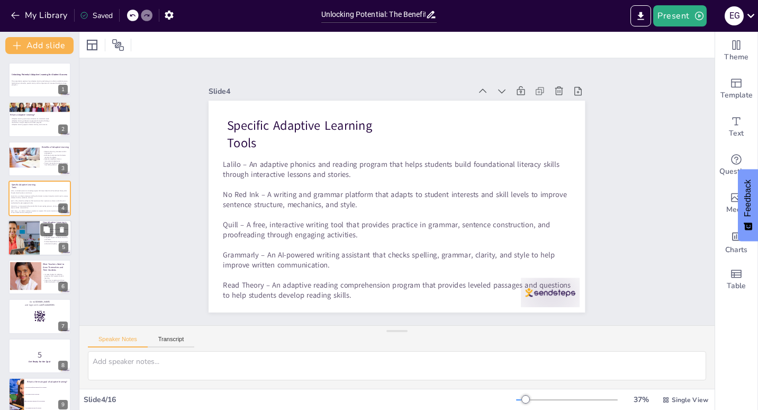
click at [32, 236] on div at bounding box center [23, 238] width 68 height 36
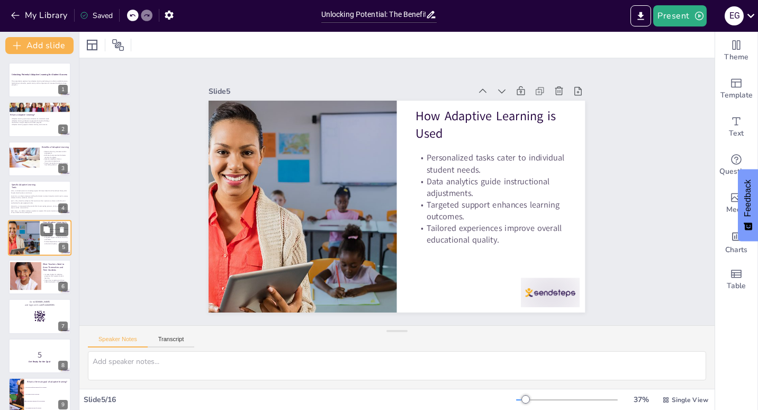
scroll to position [5, 0]
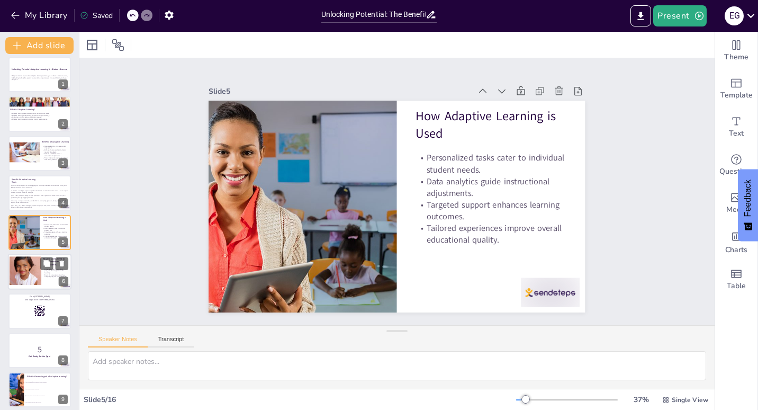
click at [27, 276] on div at bounding box center [26, 270] width 32 height 29
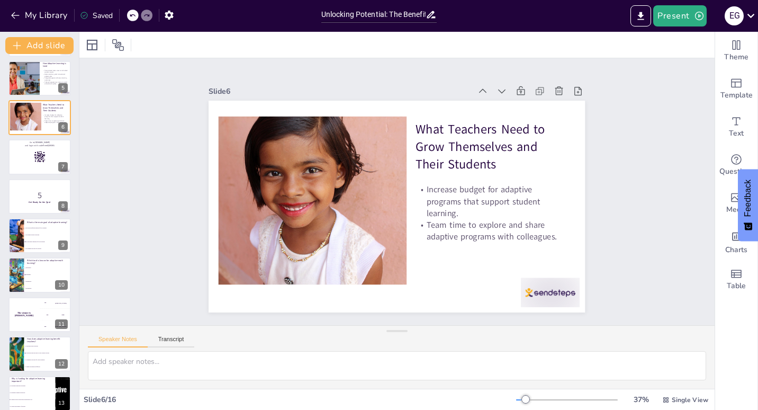
scroll to position [163, 0]
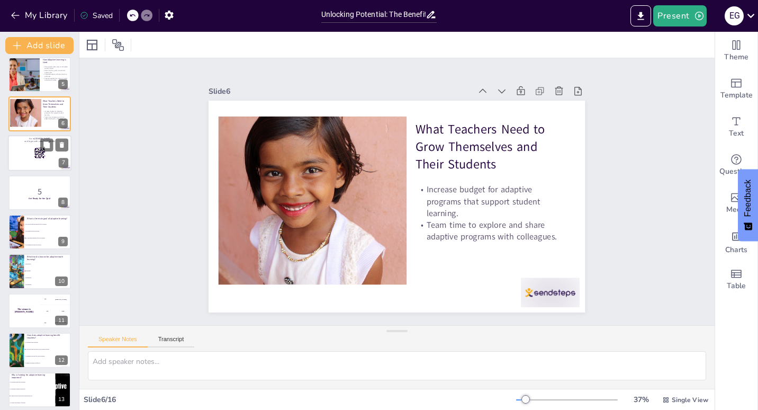
click at [23, 156] on div at bounding box center [39, 153] width 63 height 36
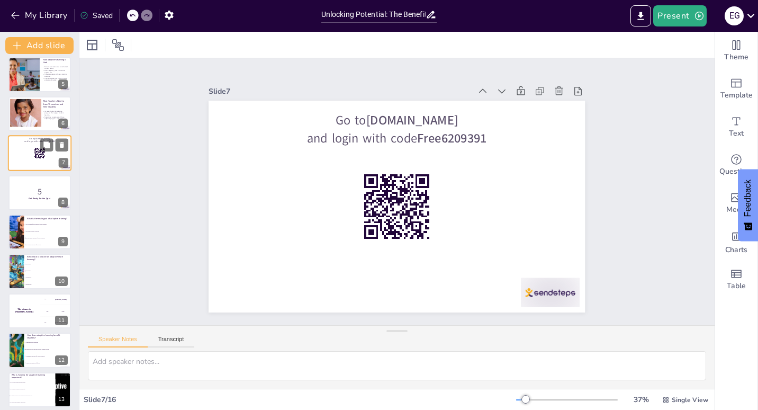
scroll to position [84, 0]
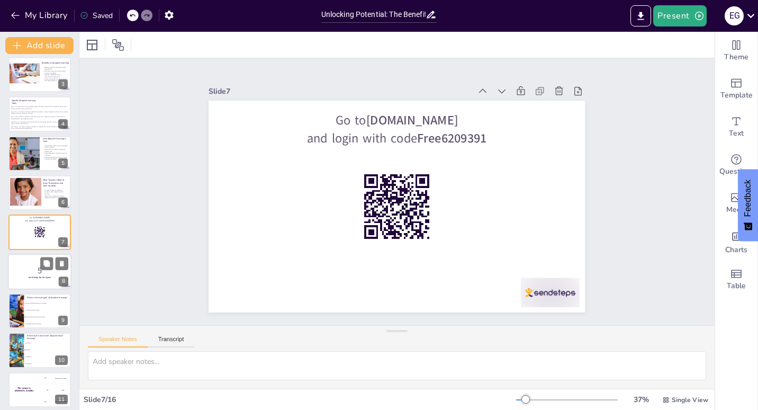
click at [23, 274] on p "5" at bounding box center [39, 270] width 57 height 12
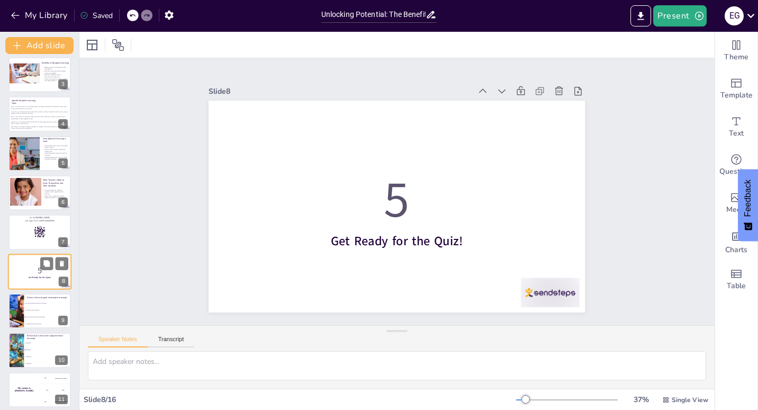
scroll to position [124, 0]
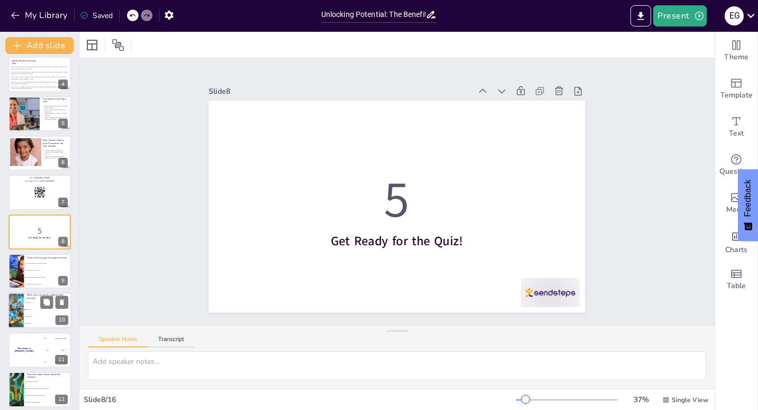
click at [22, 306] on div at bounding box center [16, 311] width 36 height 36
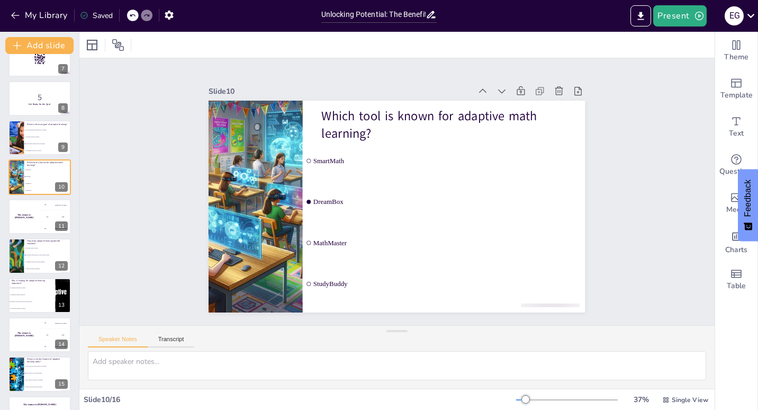
scroll to position [258, 0]
click at [17, 259] on div at bounding box center [15, 255] width 55 height 36
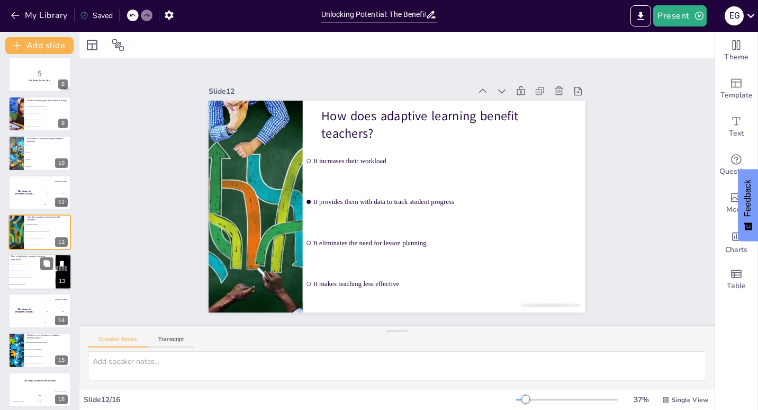
click at [17, 261] on li "To purchase traditional textbooks" at bounding box center [32, 263] width 48 height 7
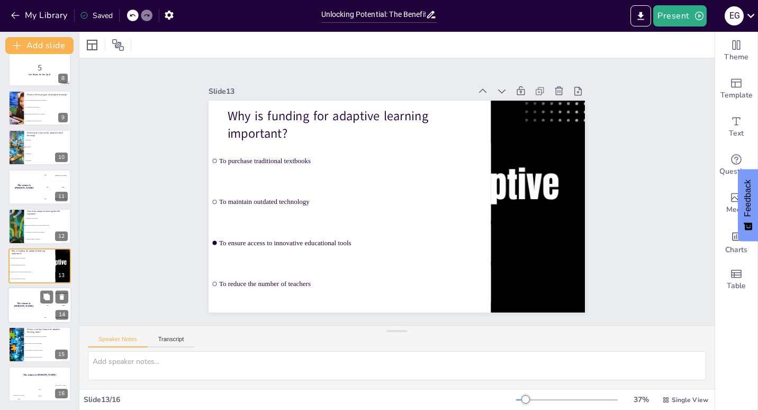
click at [22, 315] on div "The winner is [PERSON_NAME]" at bounding box center [24, 305] width 32 height 36
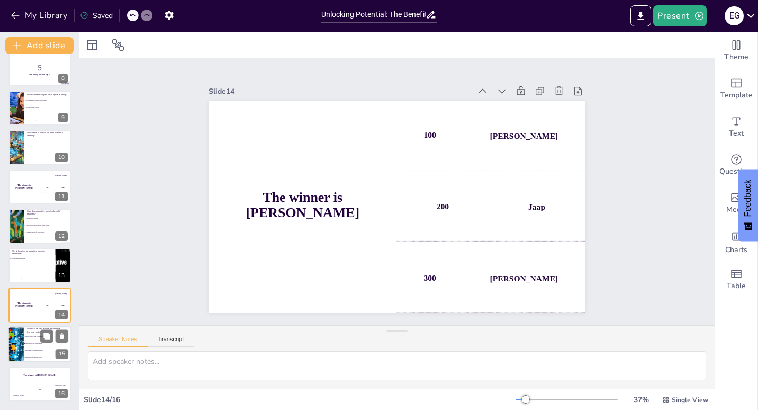
click at [20, 353] on div at bounding box center [16, 344] width 63 height 36
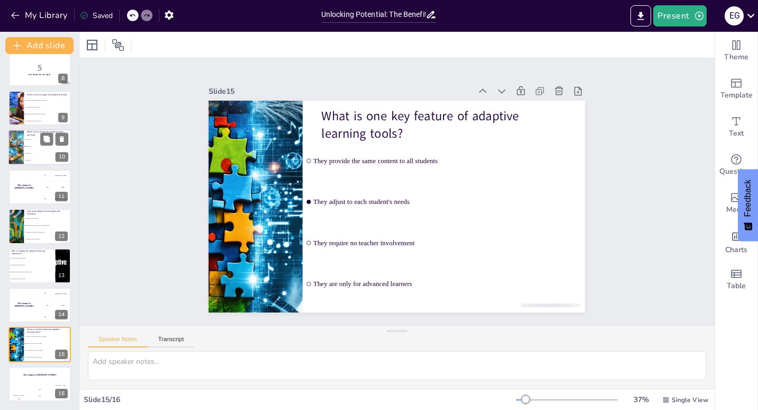
click at [29, 157] on li "MathMaster" at bounding box center [48, 153] width 48 height 7
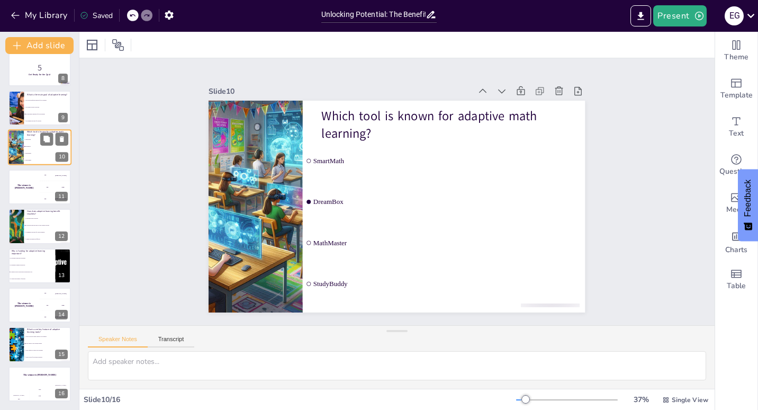
scroll to position [202, 0]
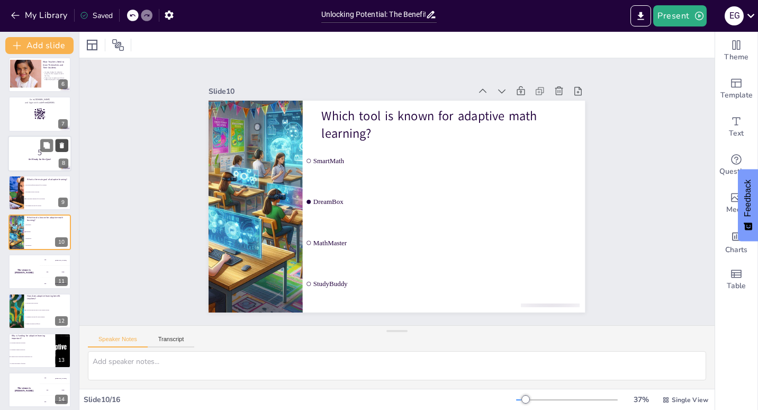
click at [60, 144] on icon at bounding box center [62, 145] width 4 height 6
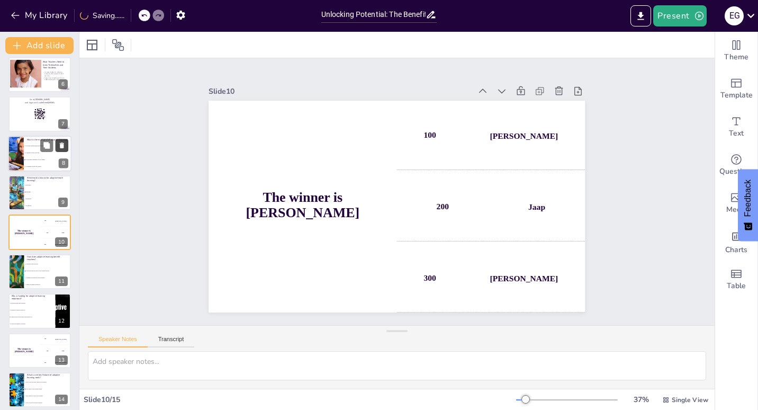
click at [60, 144] on icon at bounding box center [62, 145] width 4 height 6
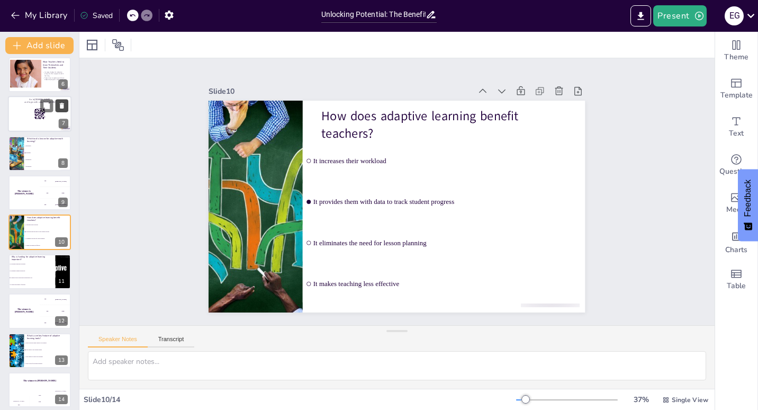
click at [60, 107] on icon at bounding box center [61, 105] width 7 height 7
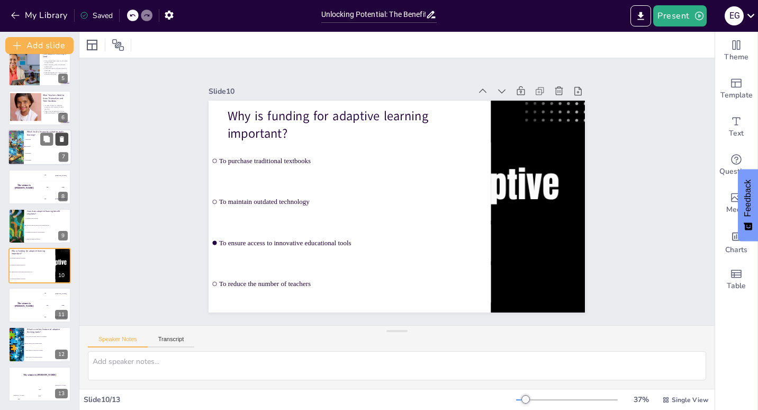
scroll to position [169, 0]
click at [61, 141] on icon at bounding box center [62, 140] width 4 height 6
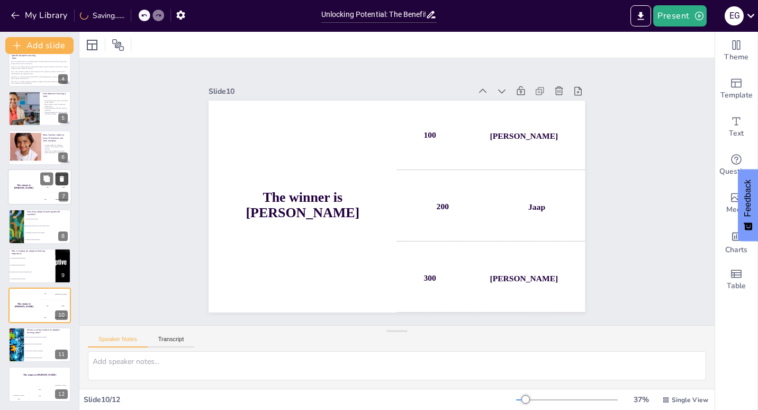
click at [63, 179] on icon at bounding box center [61, 178] width 7 height 7
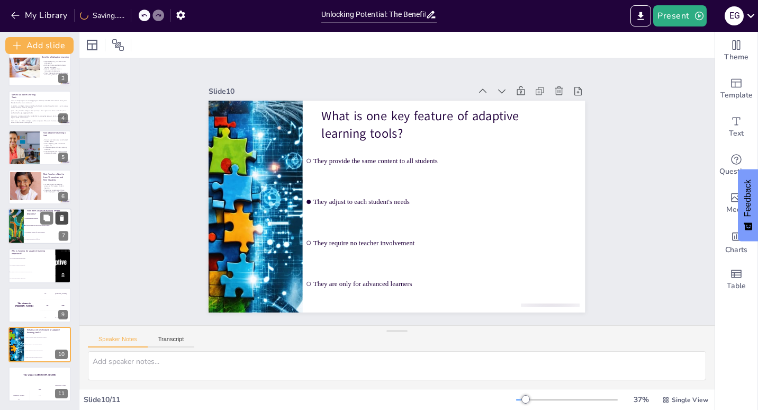
scroll to position [90, 0]
click at [63, 216] on icon at bounding box center [62, 218] width 4 height 6
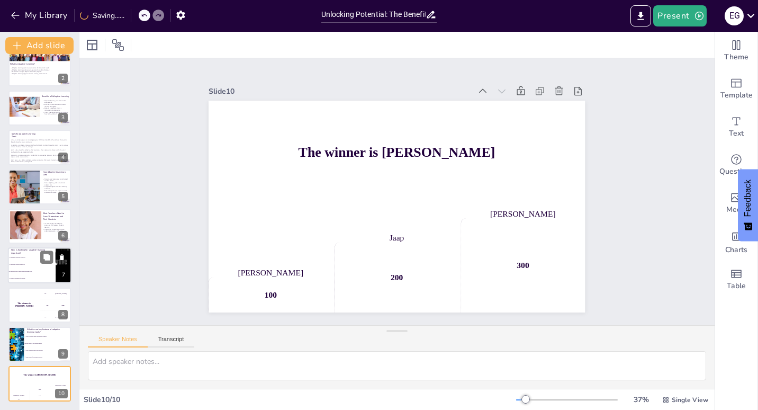
click at [65, 256] on icon at bounding box center [61, 256] width 7 height 7
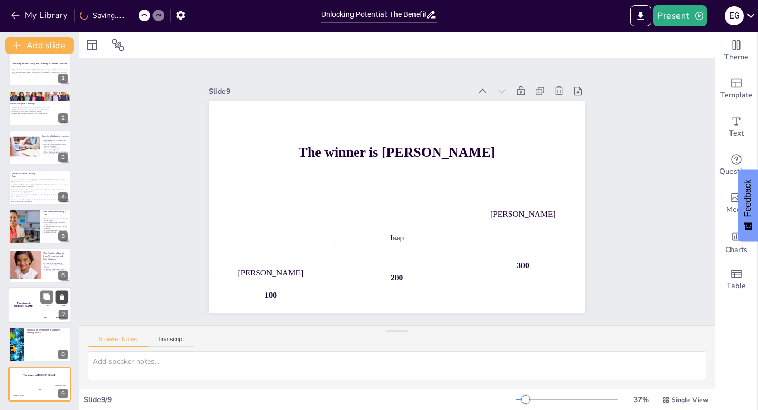
scroll to position [11, 0]
click at [63, 295] on icon at bounding box center [62, 297] width 4 height 6
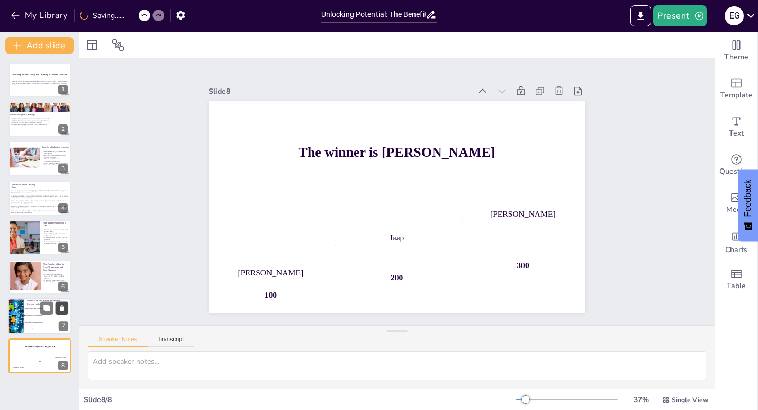
scroll to position [0, 0]
click at [63, 308] on icon at bounding box center [62, 308] width 4 height 6
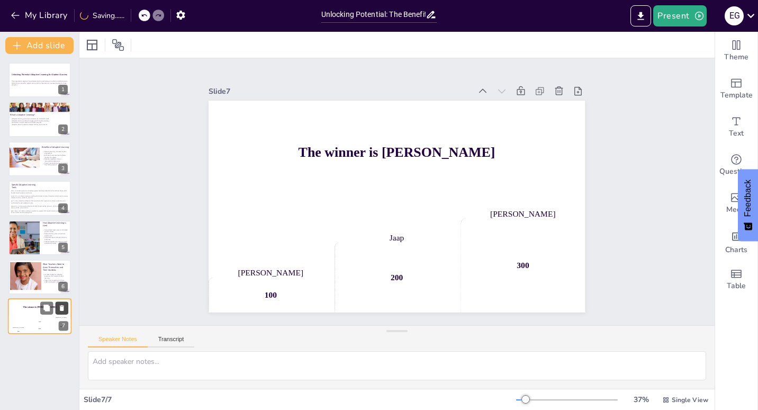
click at [61, 304] on icon at bounding box center [61, 307] width 7 height 7
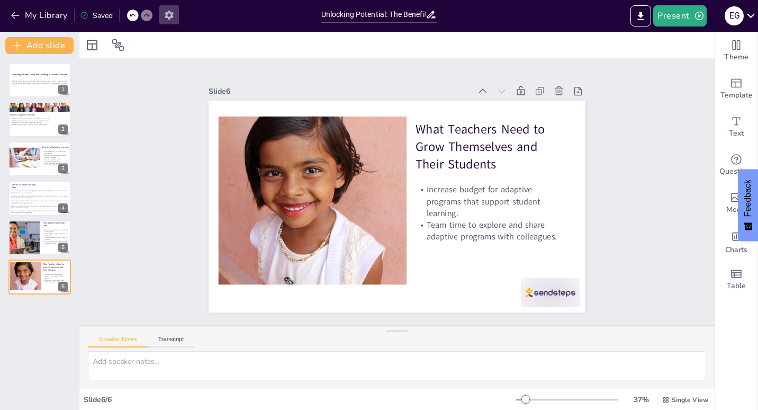
click at [170, 14] on icon "button" at bounding box center [168, 15] width 11 height 11
click at [167, 17] on icon "button" at bounding box center [169, 15] width 8 height 9
